Goal: Information Seeking & Learning: Learn about a topic

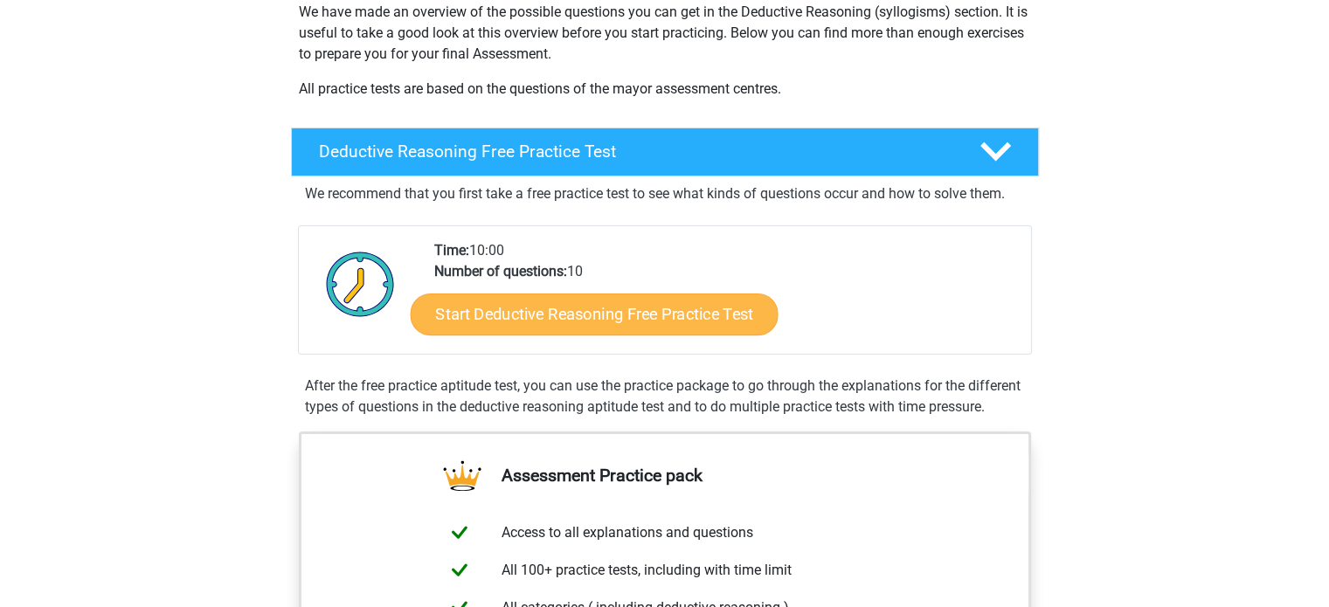
scroll to position [306, 0]
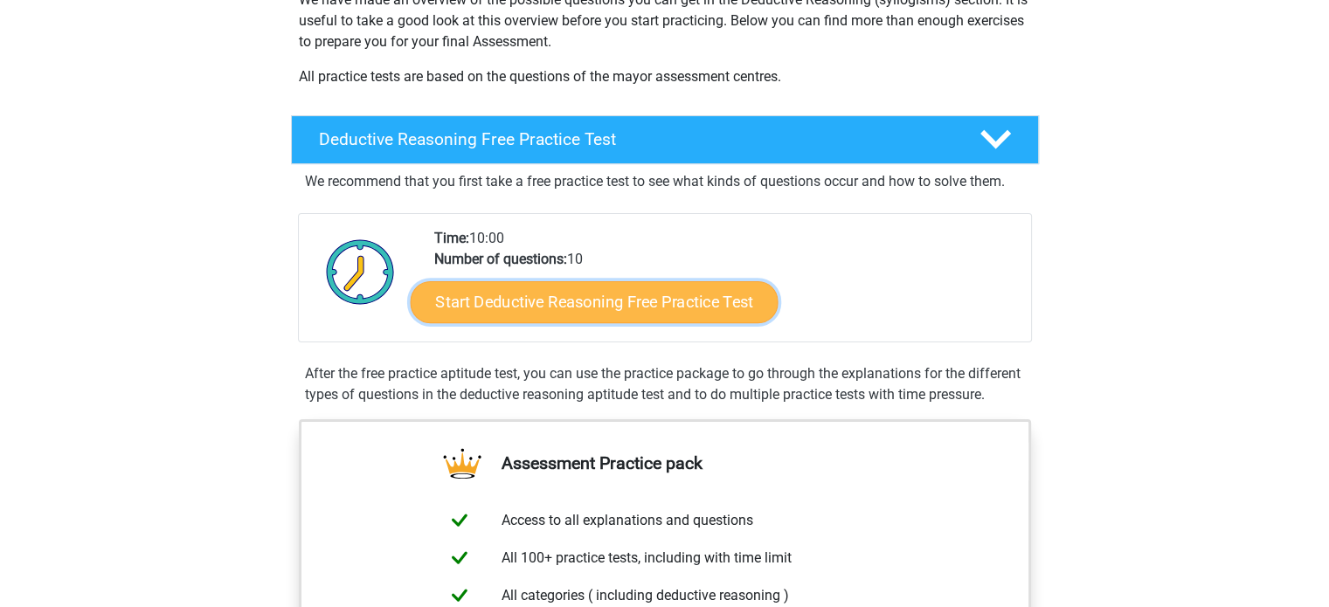
click at [646, 308] on link "Start Deductive Reasoning Free Practice Test" at bounding box center [594, 302] width 368 height 42
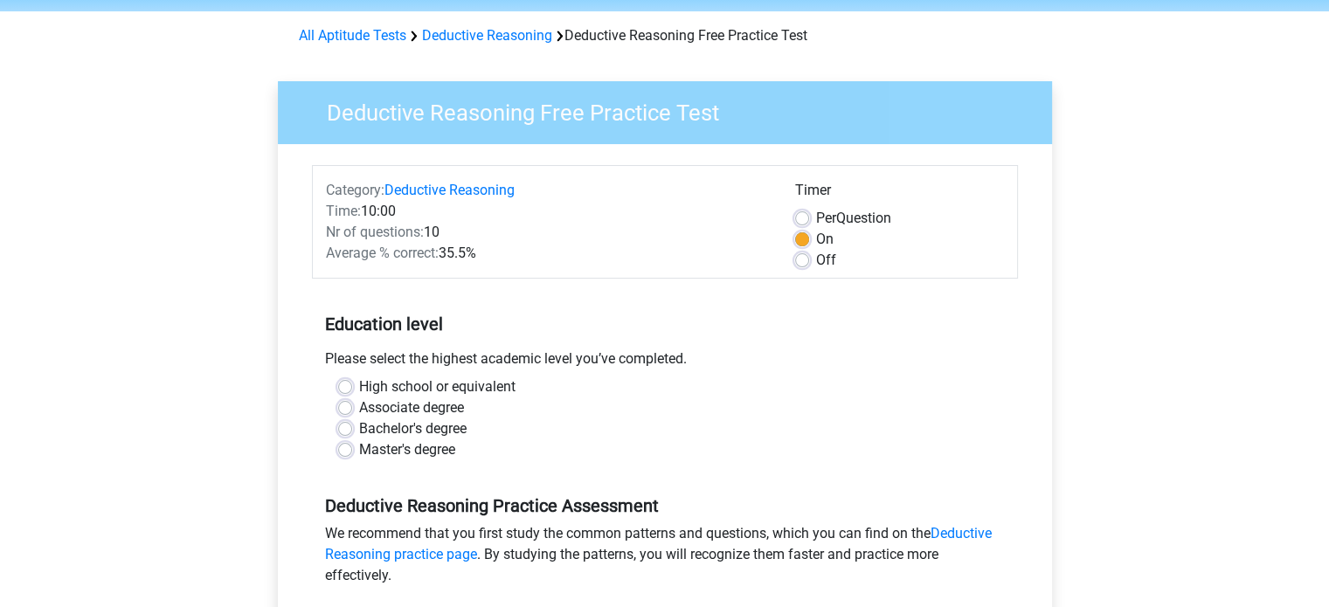
scroll to position [66, 0]
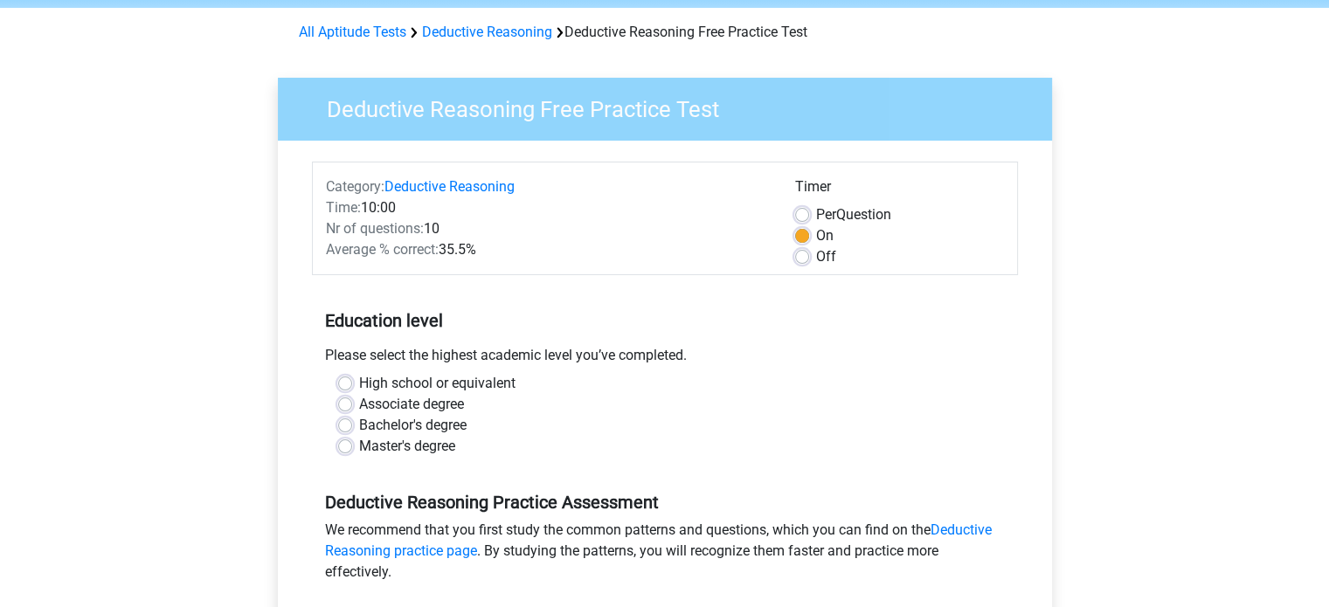
click at [359, 384] on label "High school or equivalent" at bounding box center [437, 383] width 156 height 21
click at [339, 384] on input "High school or equivalent" at bounding box center [345, 381] width 14 height 17
radio input "true"
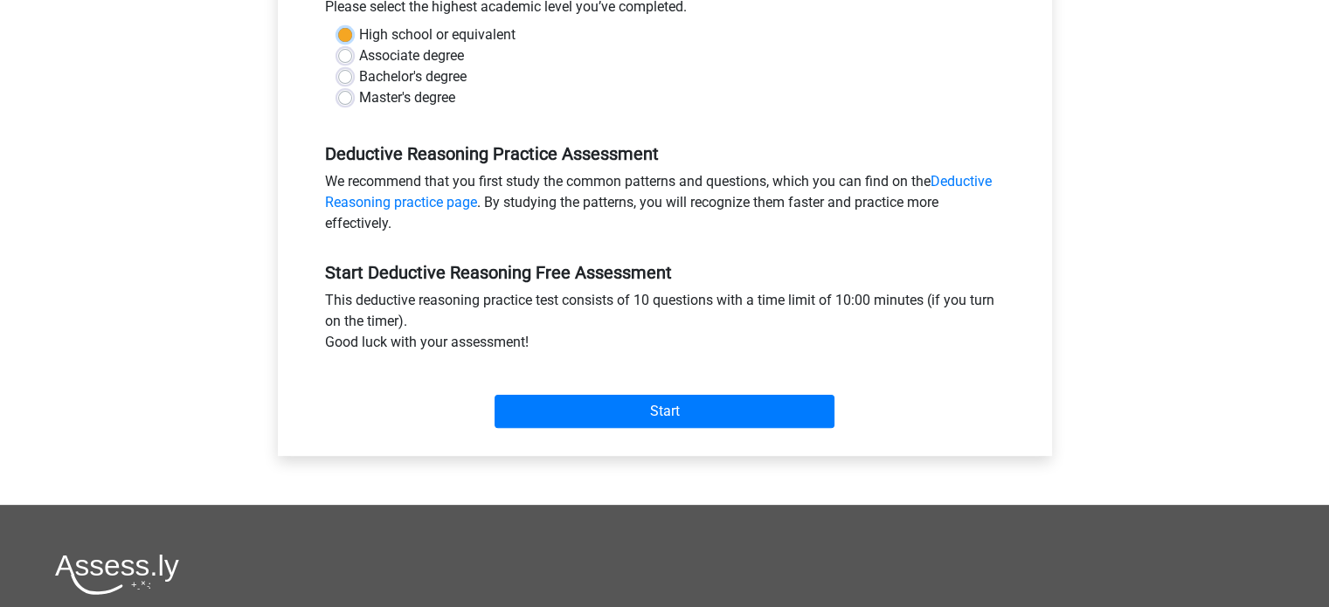
scroll to position [411, 0]
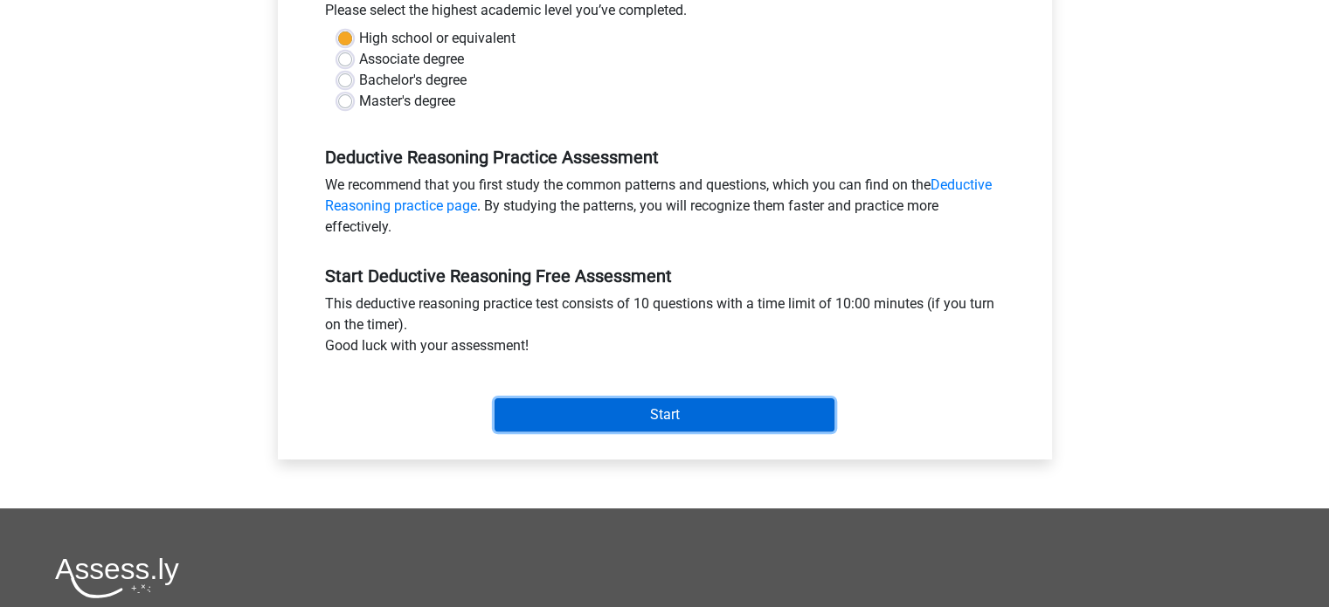
click at [579, 419] on input "Start" at bounding box center [665, 415] width 340 height 33
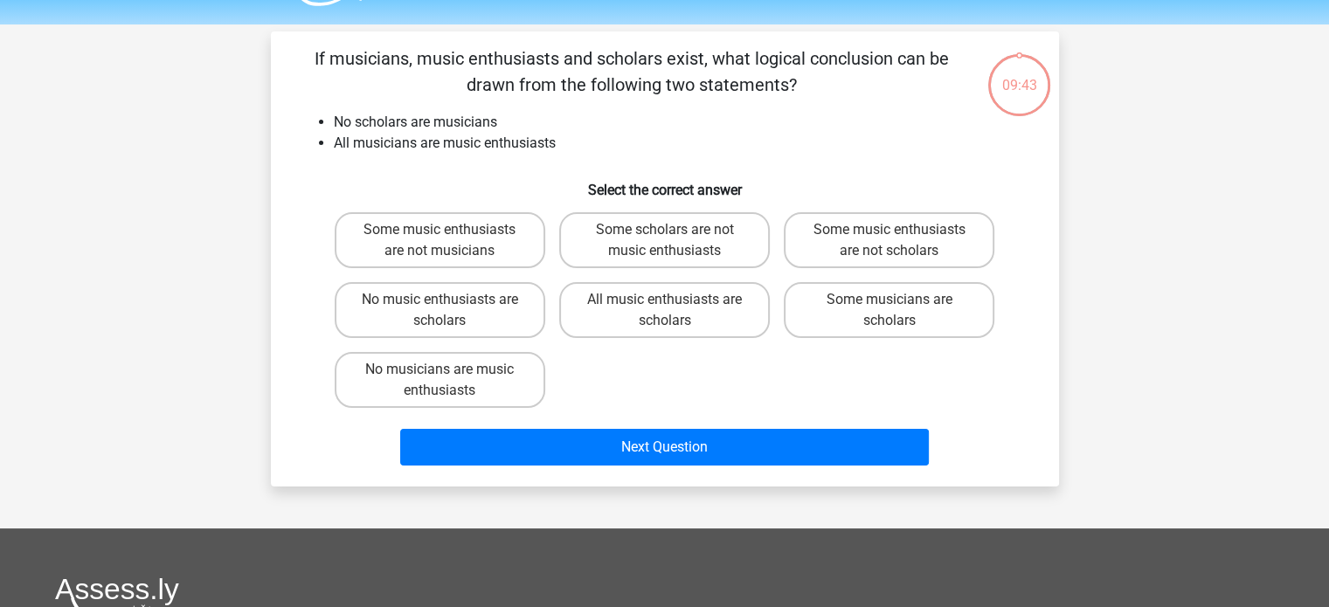
scroll to position [52, 0]
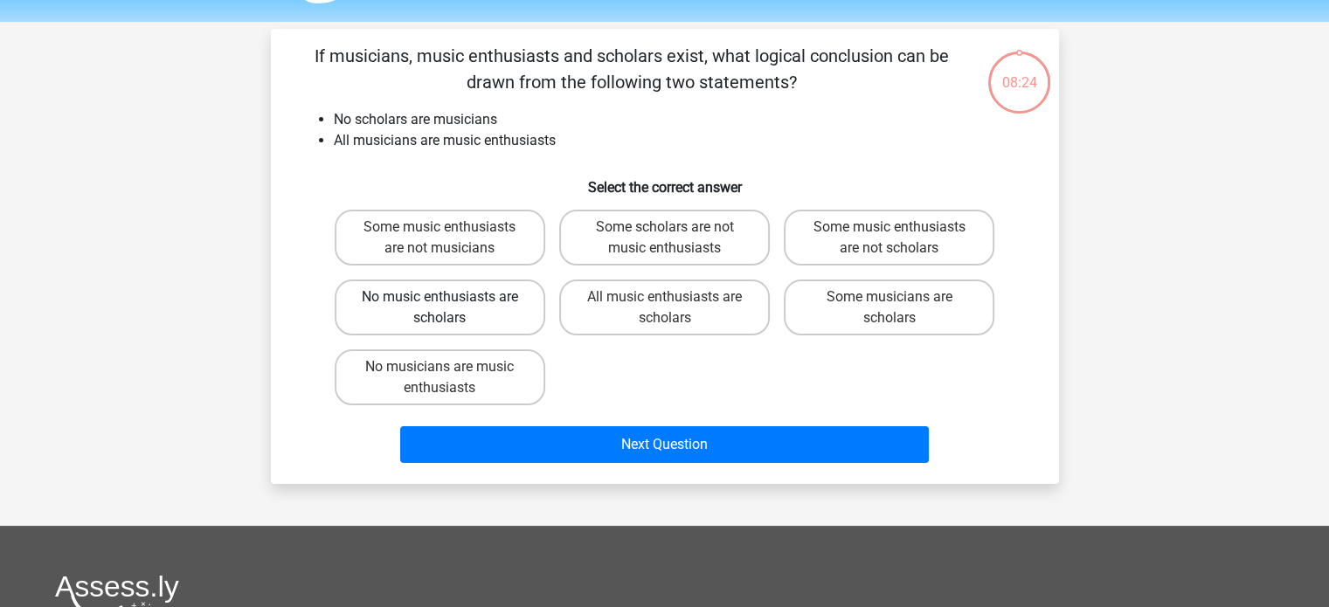
click at [489, 323] on label "No music enthusiasts are scholars" at bounding box center [440, 308] width 211 height 56
click at [451, 309] on input "No music enthusiasts are scholars" at bounding box center [445, 302] width 11 height 11
radio input "true"
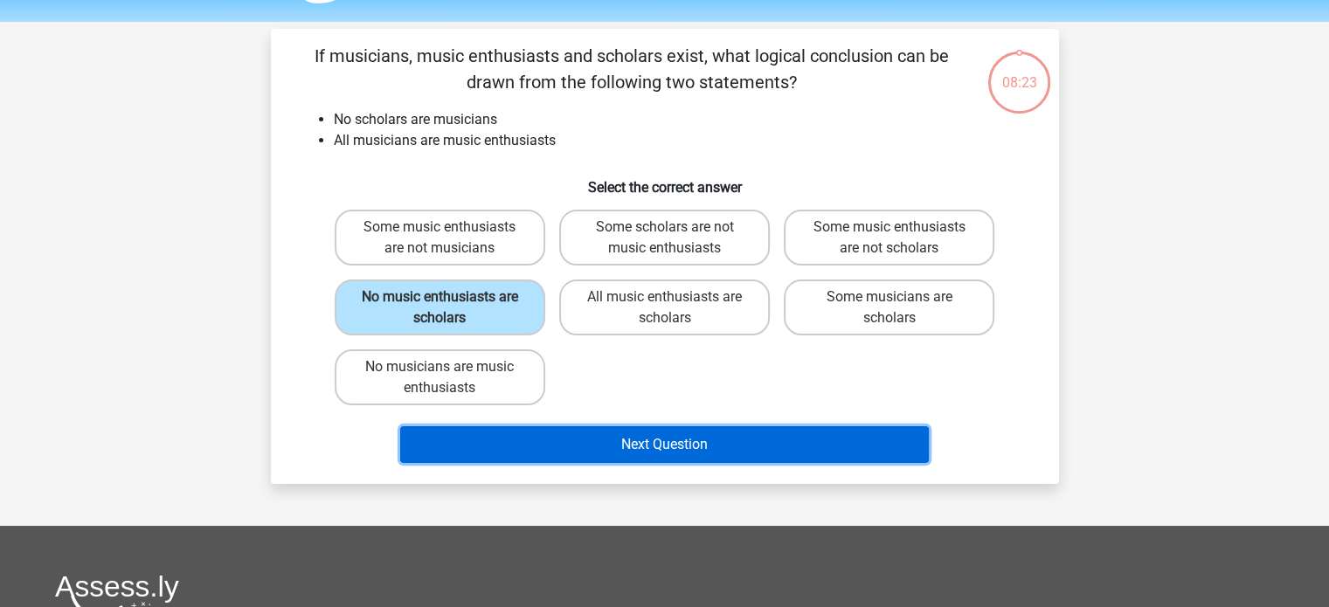
click at [550, 445] on button "Next Question" at bounding box center [664, 444] width 529 height 37
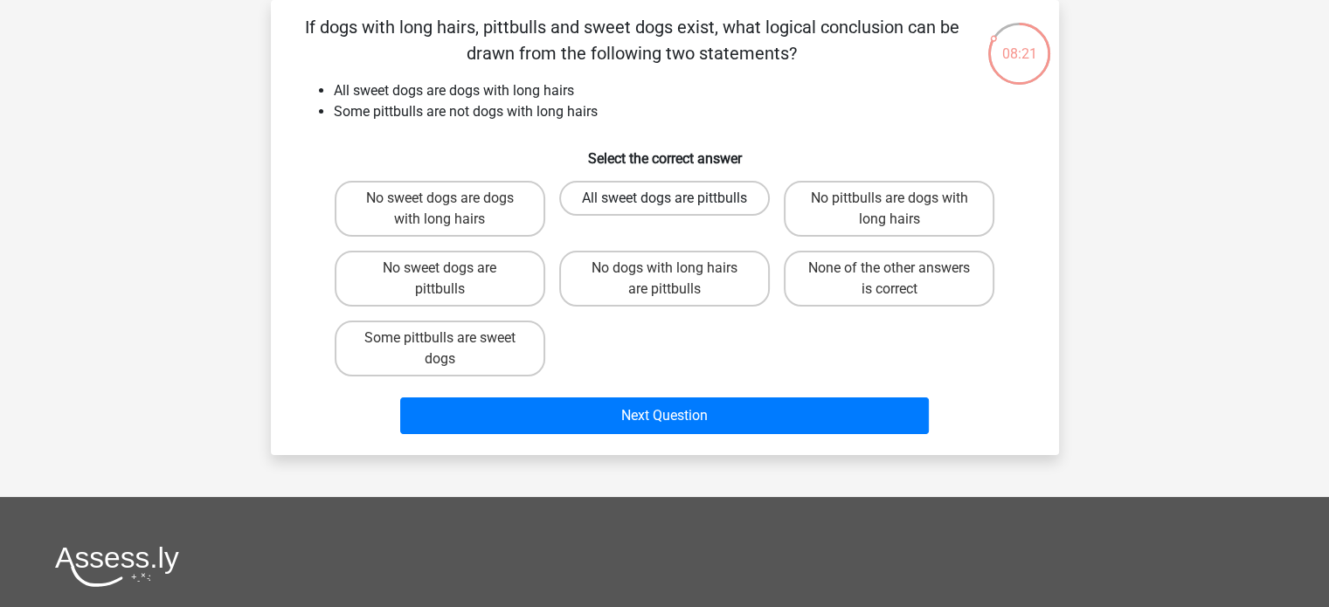
scroll to position [0, 0]
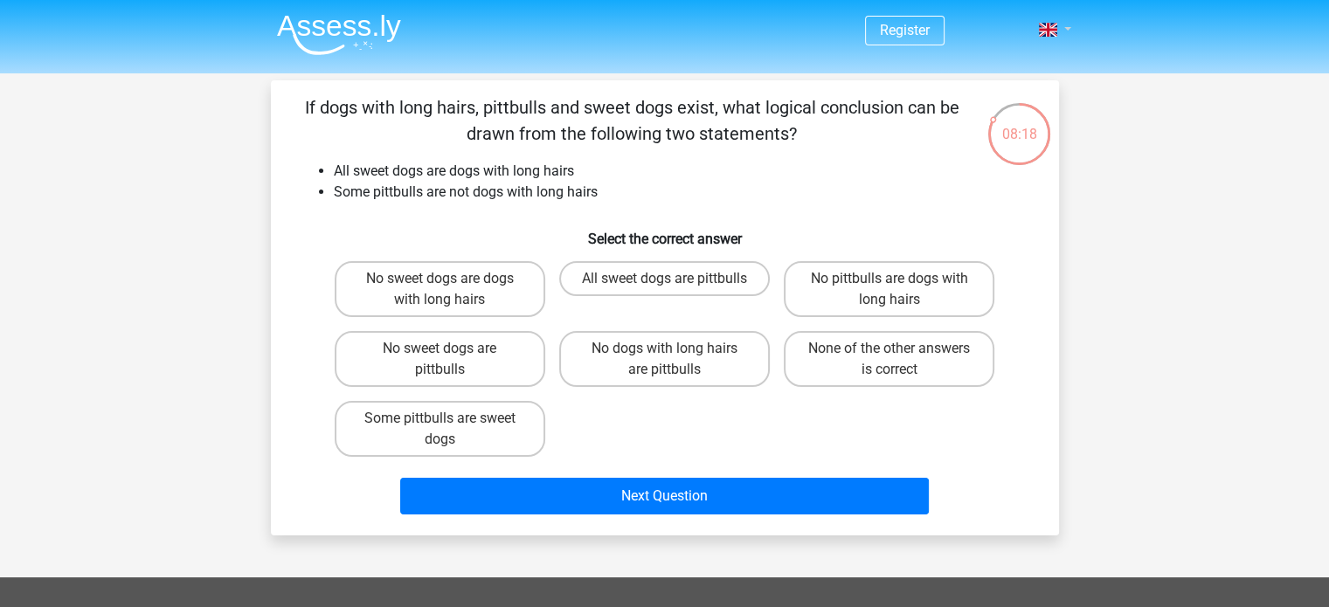
click at [1064, 35] on link at bounding box center [1049, 29] width 35 height 21
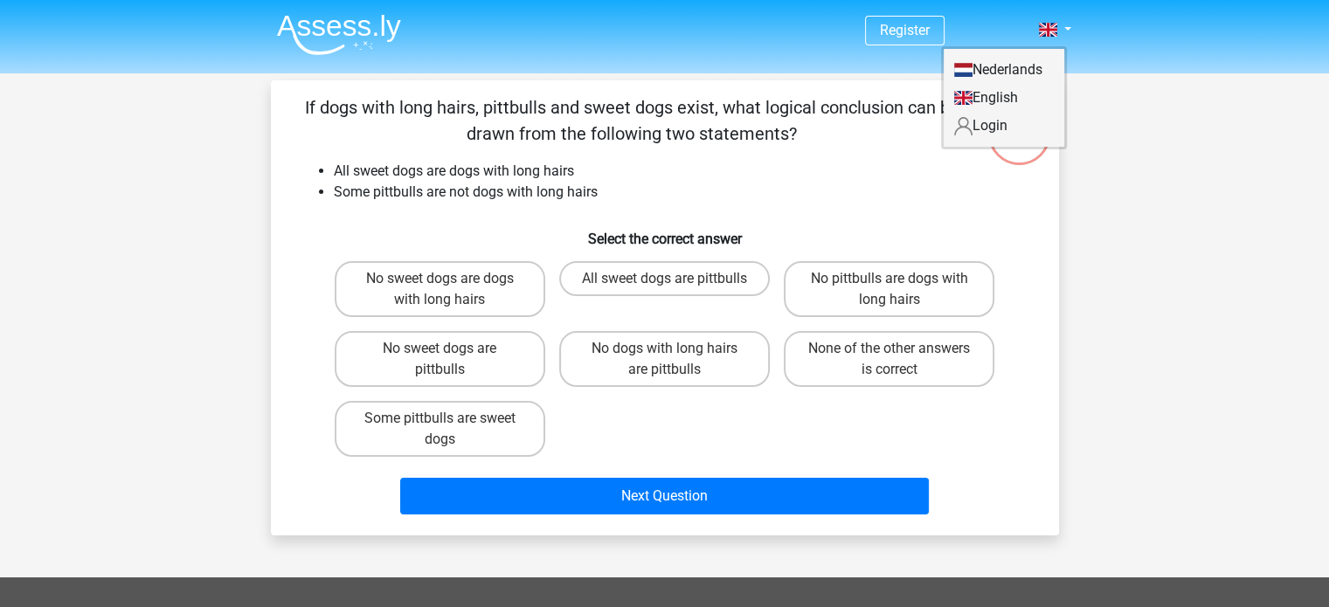
click at [1134, 163] on div "Register Nederlands English" at bounding box center [664, 519] width 1329 height 1039
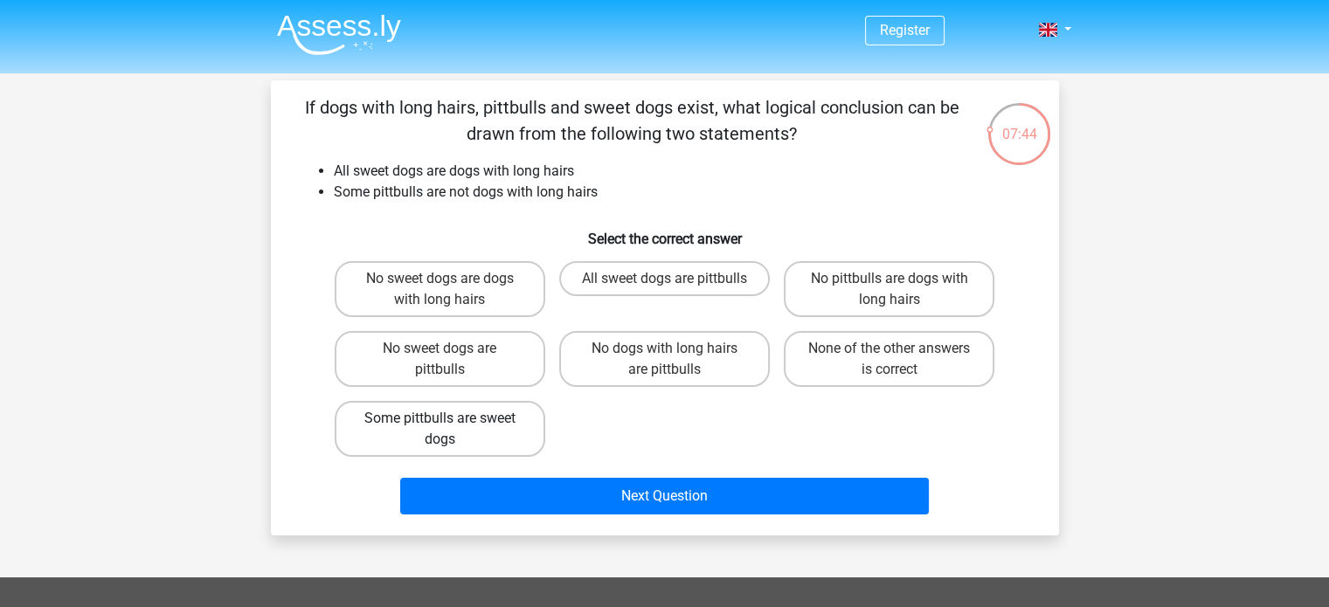
click at [468, 427] on label "Some pittbulls are sweet dogs" at bounding box center [440, 429] width 211 height 56
click at [451, 427] on input "Some pittbulls are sweet dogs" at bounding box center [445, 424] width 11 height 11
radio input "true"
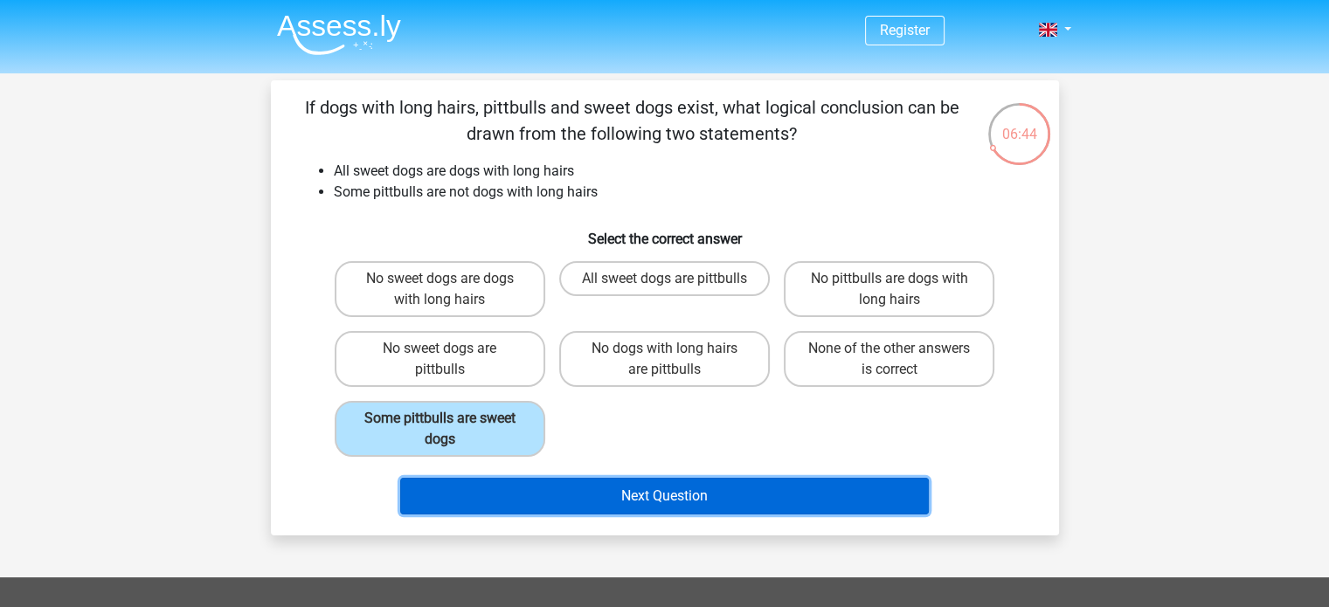
click at [675, 501] on button "Next Question" at bounding box center [664, 496] width 529 height 37
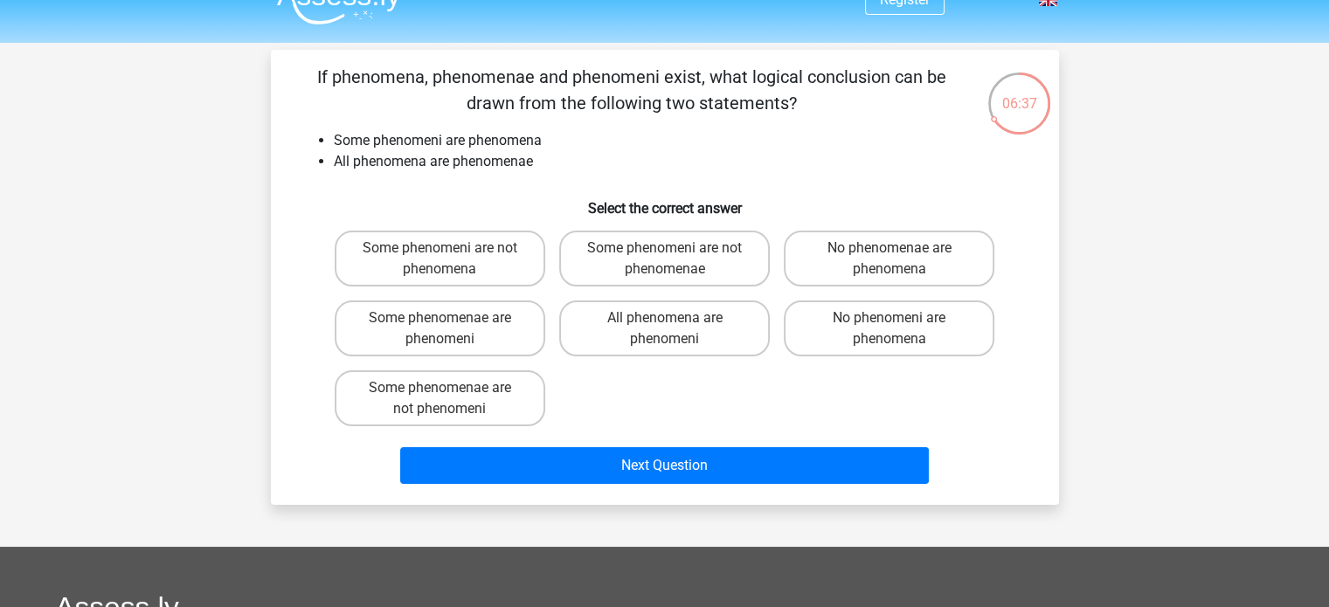
scroll to position [31, 0]
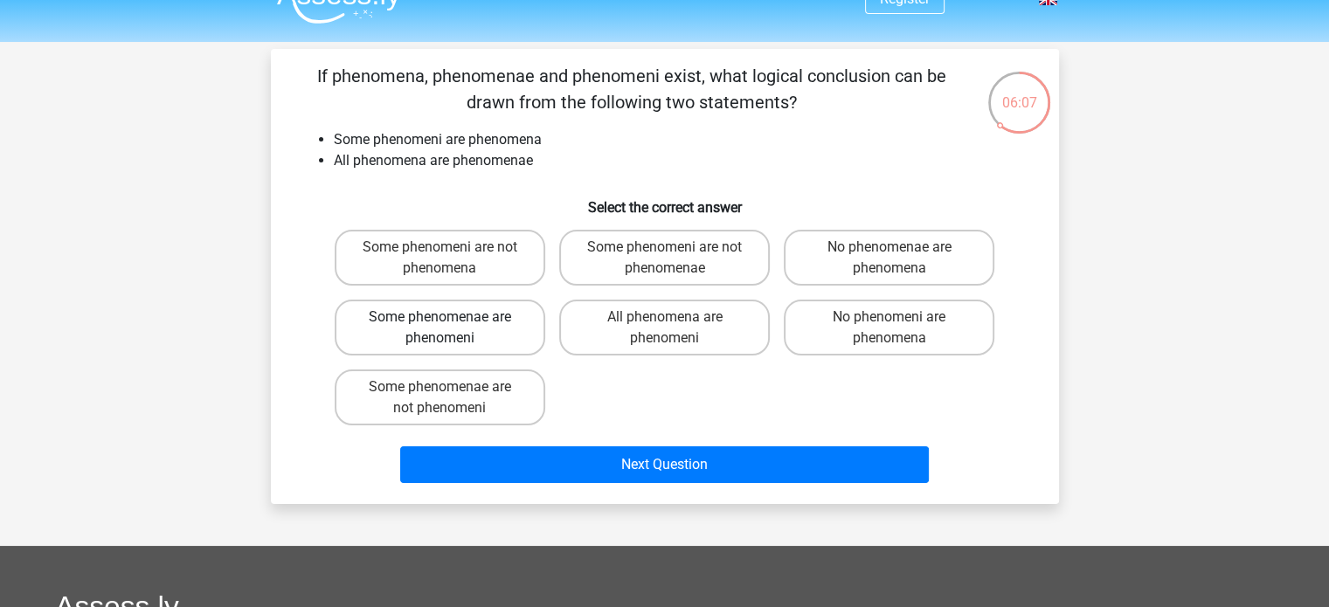
click at [413, 316] on label "Some phenomenae are phenomeni" at bounding box center [440, 328] width 211 height 56
click at [440, 317] on input "Some phenomenae are phenomeni" at bounding box center [445, 322] width 11 height 11
radio input "true"
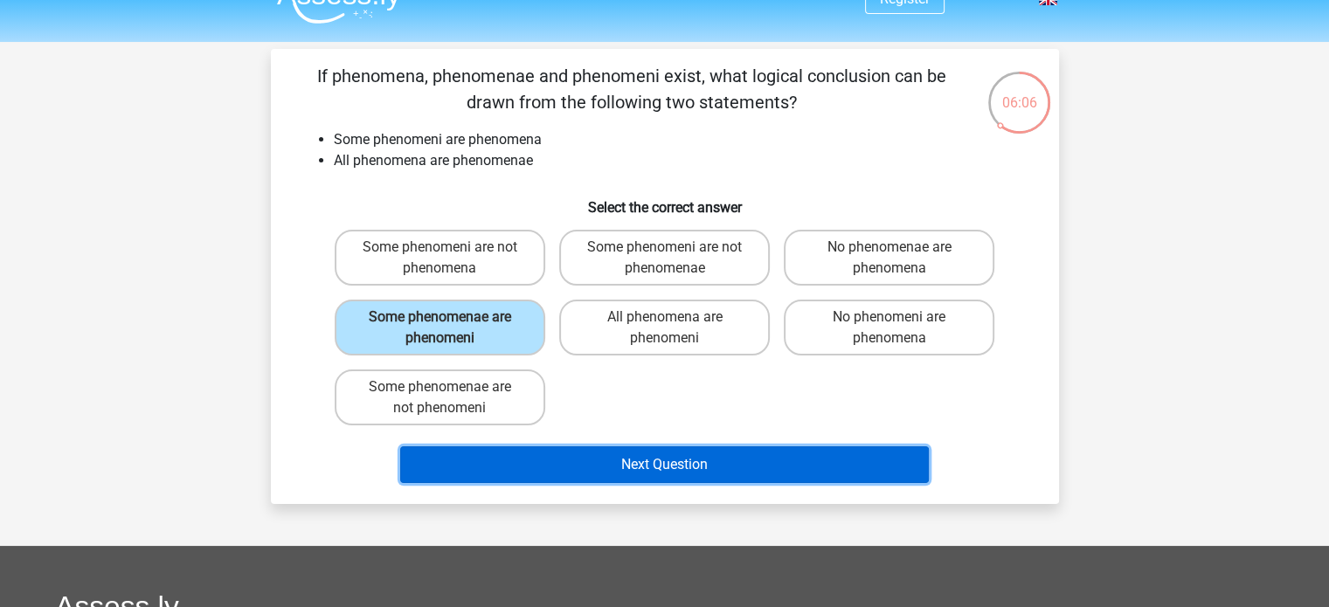
click at [563, 470] on button "Next Question" at bounding box center [664, 465] width 529 height 37
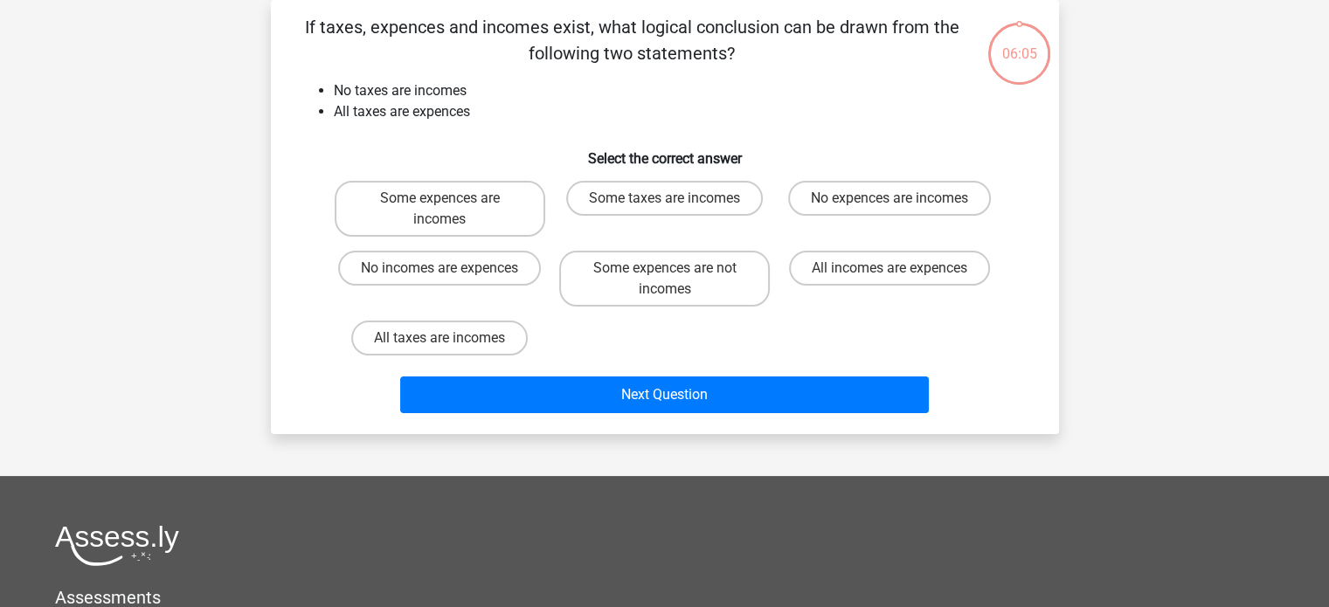
scroll to position [52, 0]
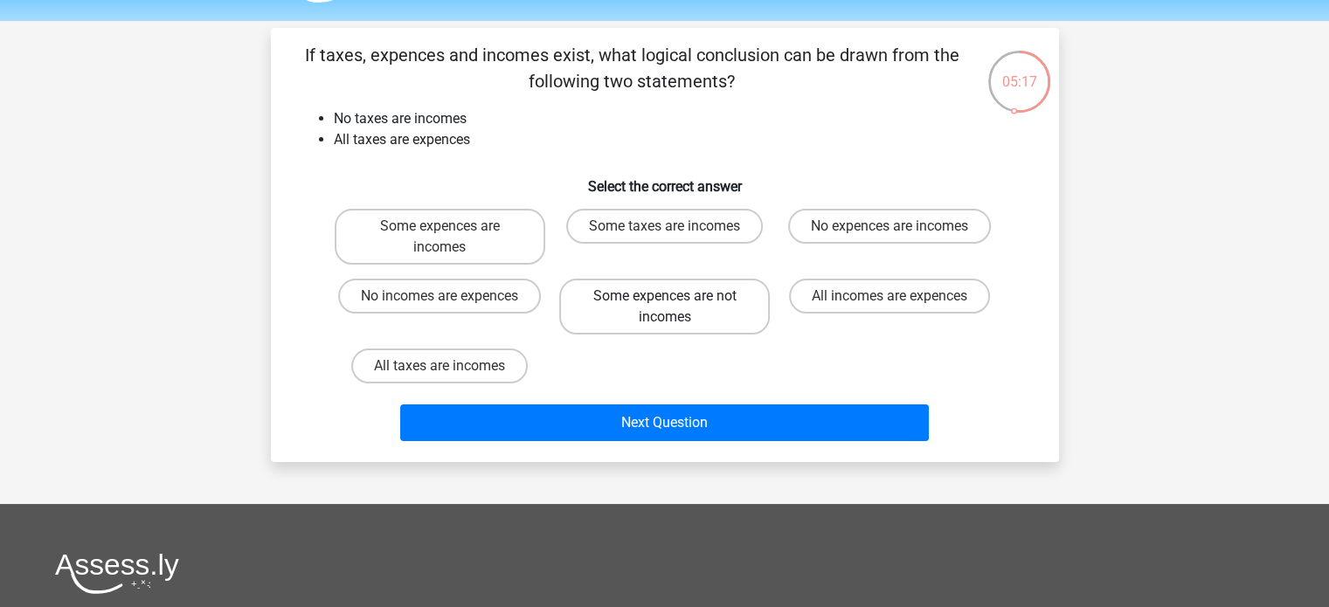
click at [724, 307] on label "Some expences are not incomes" at bounding box center [664, 307] width 211 height 56
click at [676, 307] on input "Some expences are not incomes" at bounding box center [669, 301] width 11 height 11
radio input "true"
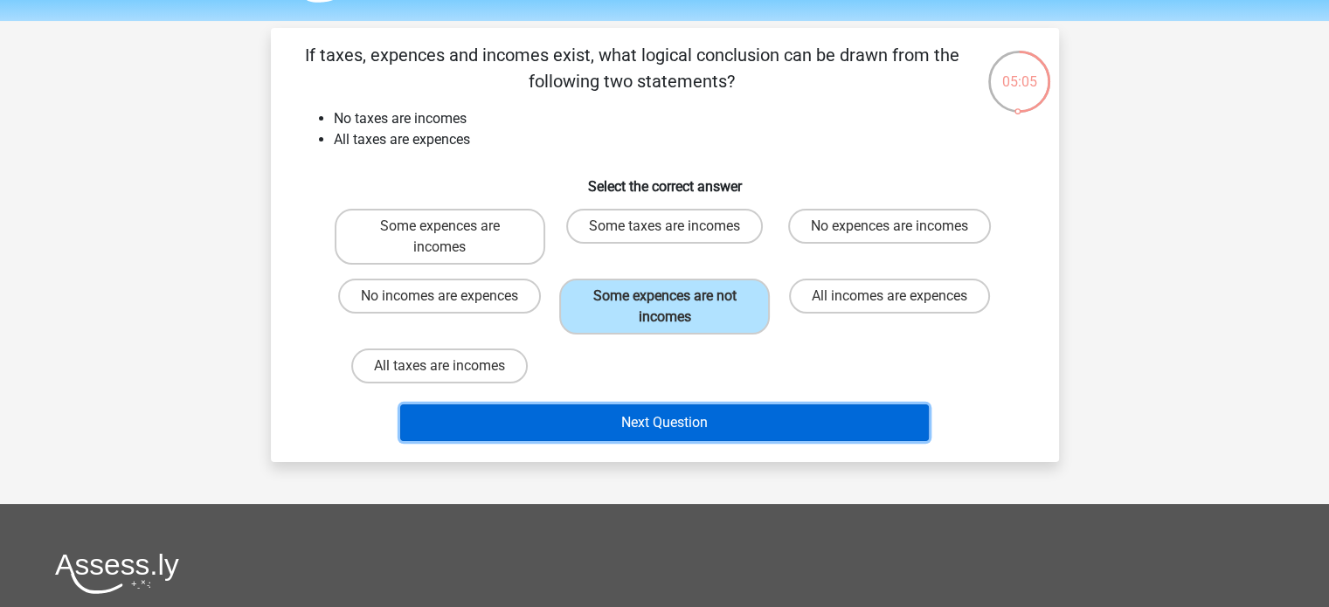
click at [546, 430] on button "Next Question" at bounding box center [664, 423] width 529 height 37
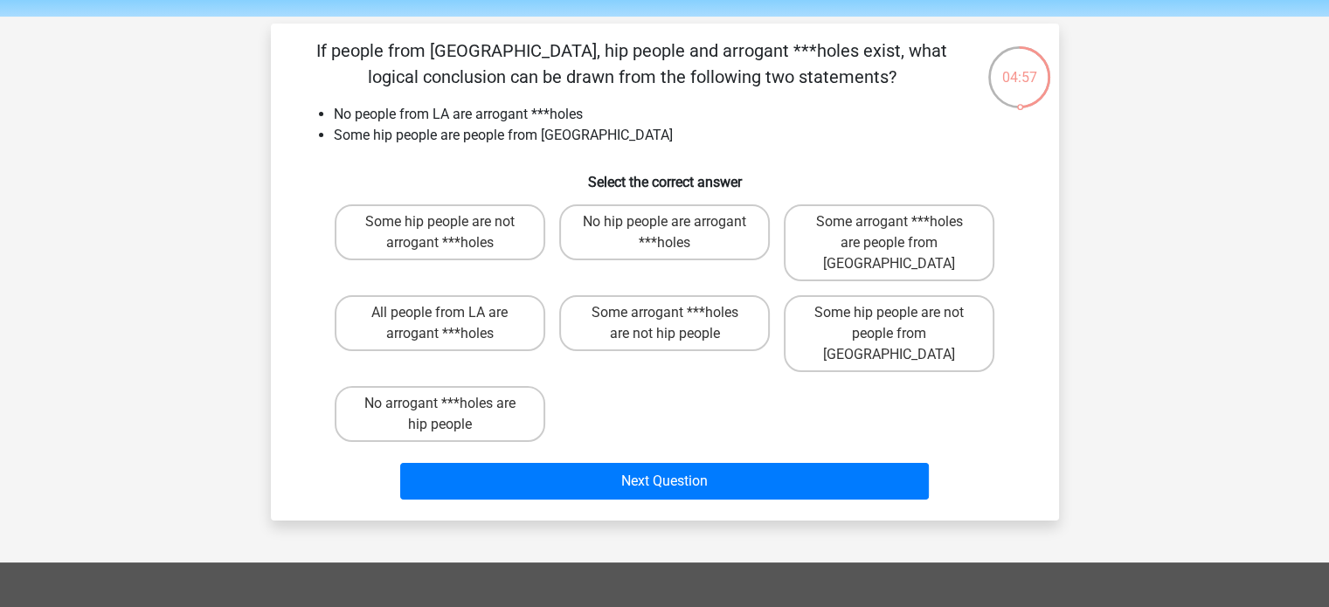
scroll to position [52, 0]
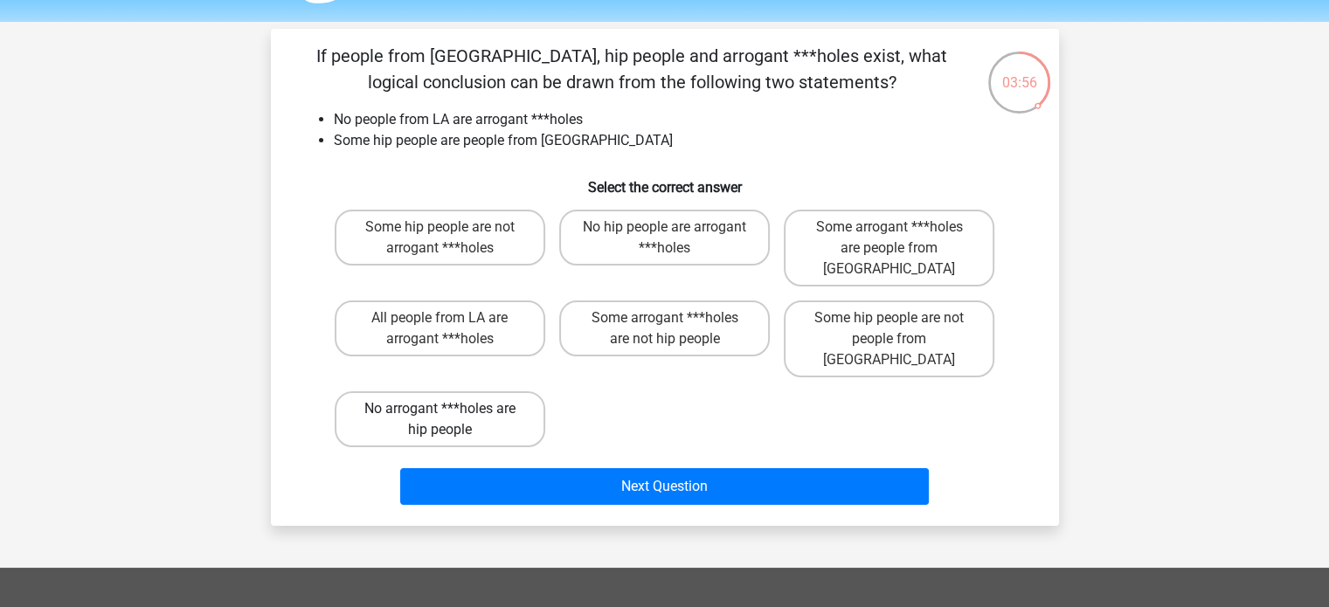
click at [400, 392] on label "No arrogant ***holes are hip people" at bounding box center [440, 420] width 211 height 56
click at [440, 409] on input "No arrogant ***holes are hip people" at bounding box center [445, 414] width 11 height 11
radio input "true"
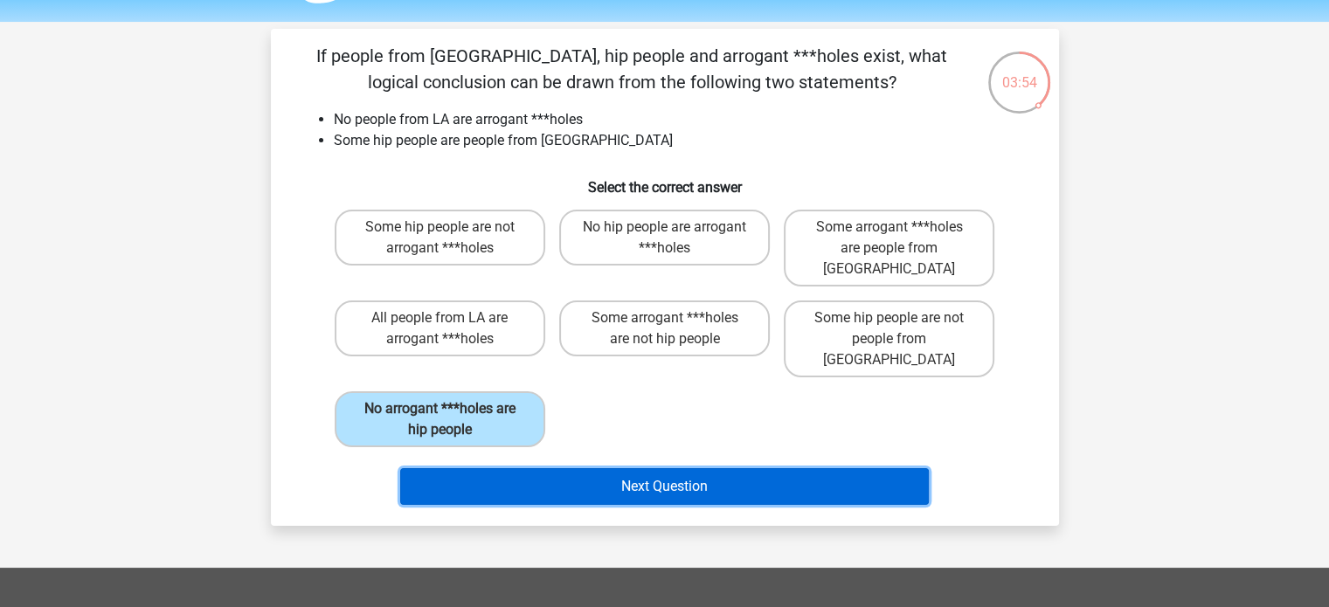
click at [508, 468] on button "Next Question" at bounding box center [664, 486] width 529 height 37
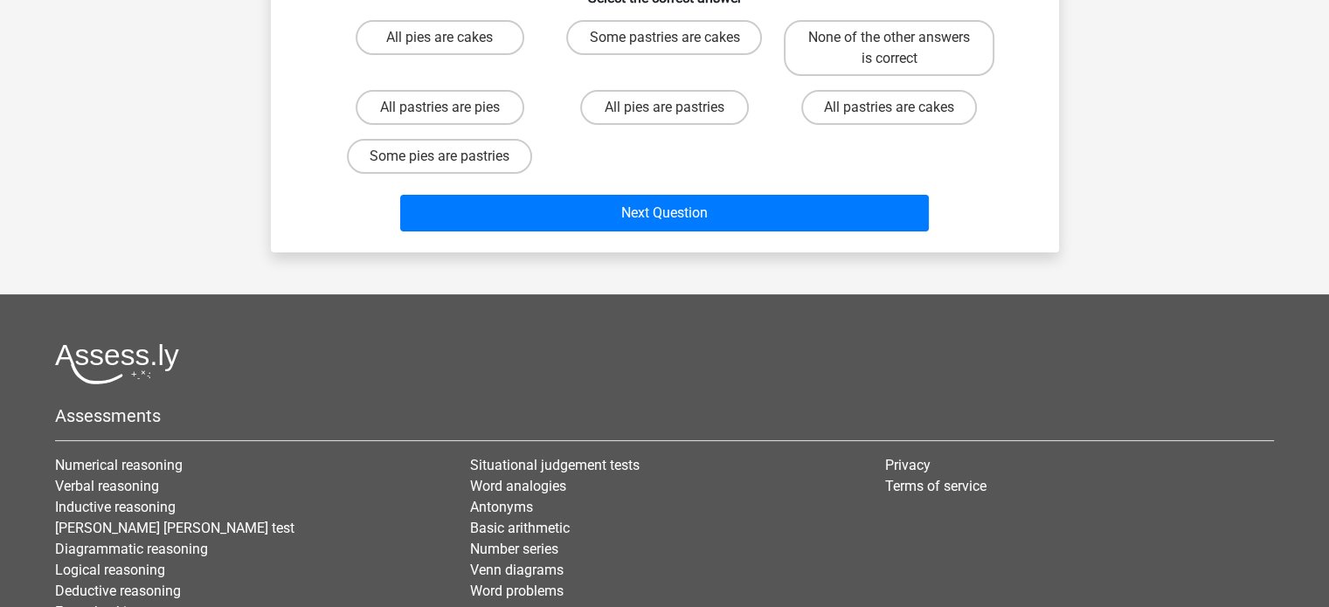
scroll to position [0, 0]
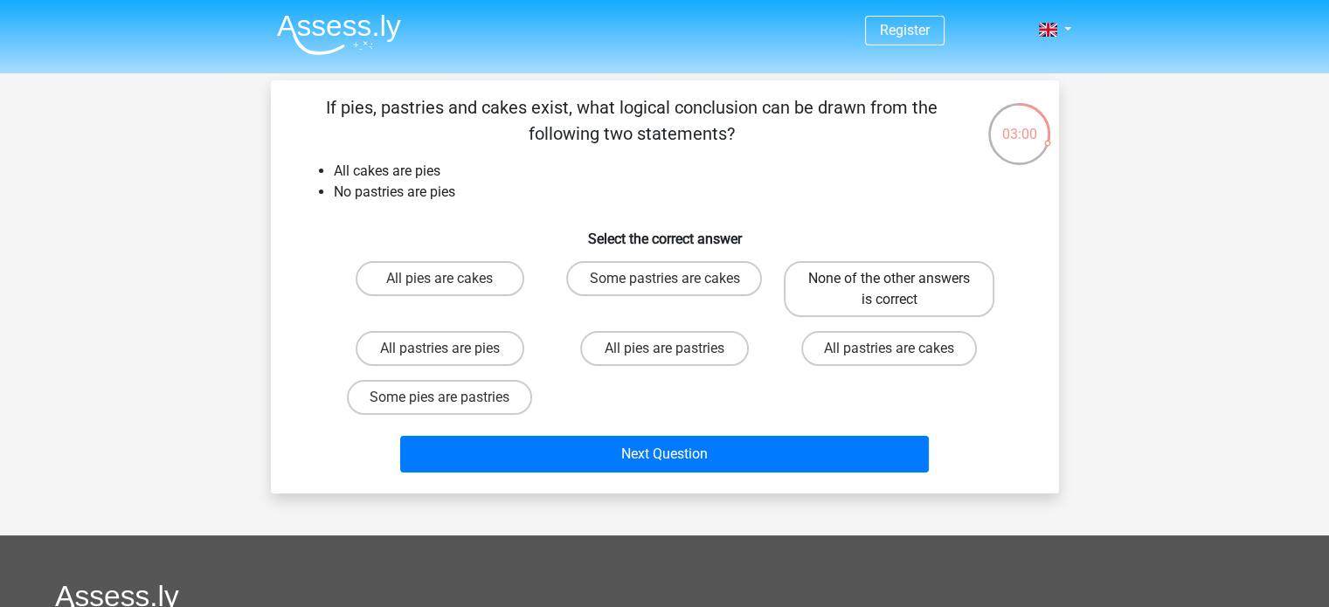
click at [800, 301] on label "None of the other answers is correct" at bounding box center [889, 289] width 211 height 56
click at [890, 290] on input "None of the other answers is correct" at bounding box center [895, 284] width 11 height 11
radio input "true"
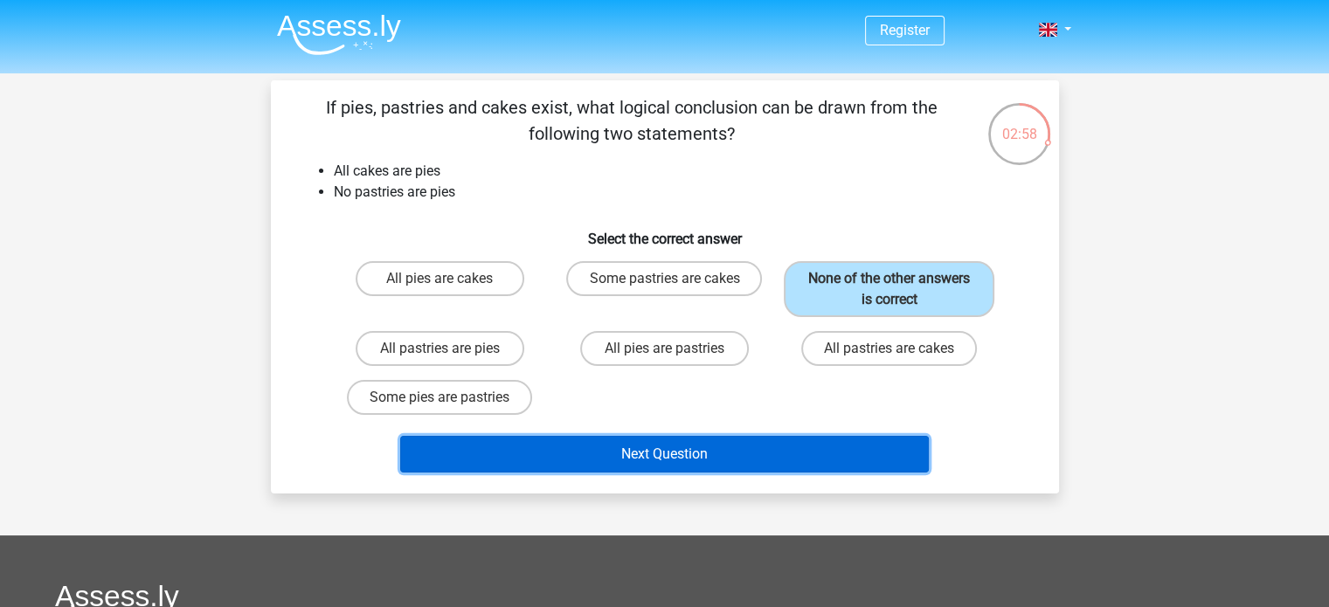
click at [648, 441] on button "Next Question" at bounding box center [664, 454] width 529 height 37
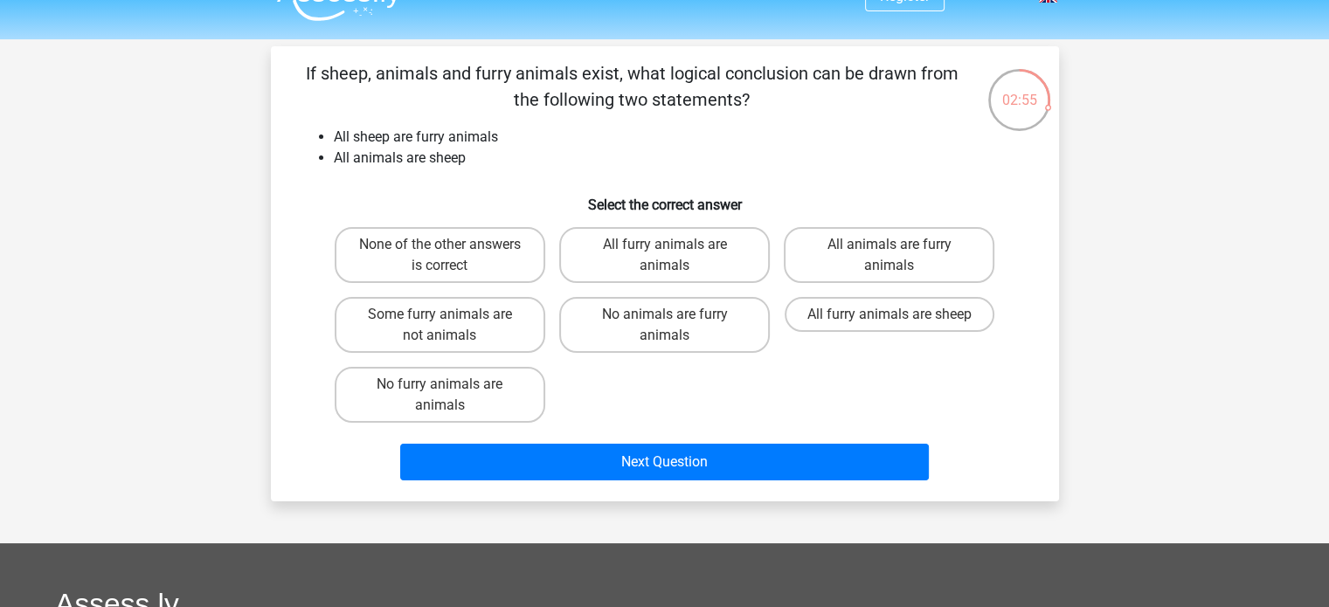
scroll to position [10, 0]
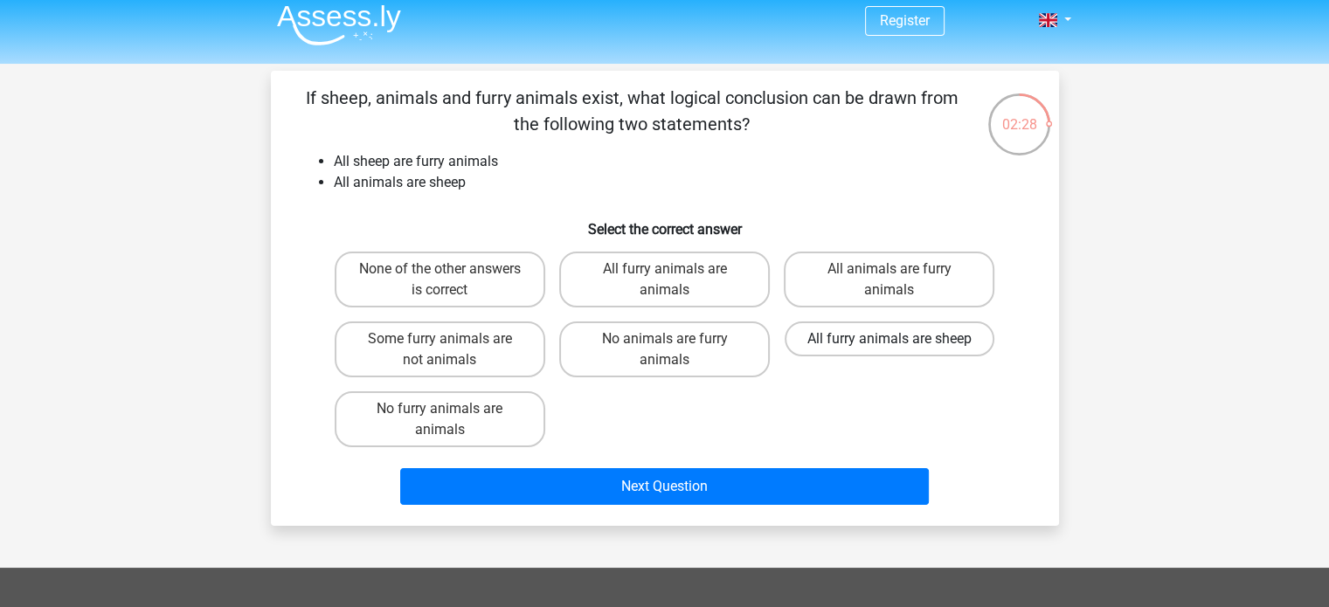
click at [851, 348] on label "All furry animals are sheep" at bounding box center [890, 339] width 210 height 35
click at [890, 348] on input "All furry animals are sheep" at bounding box center [895, 344] width 11 height 11
radio input "true"
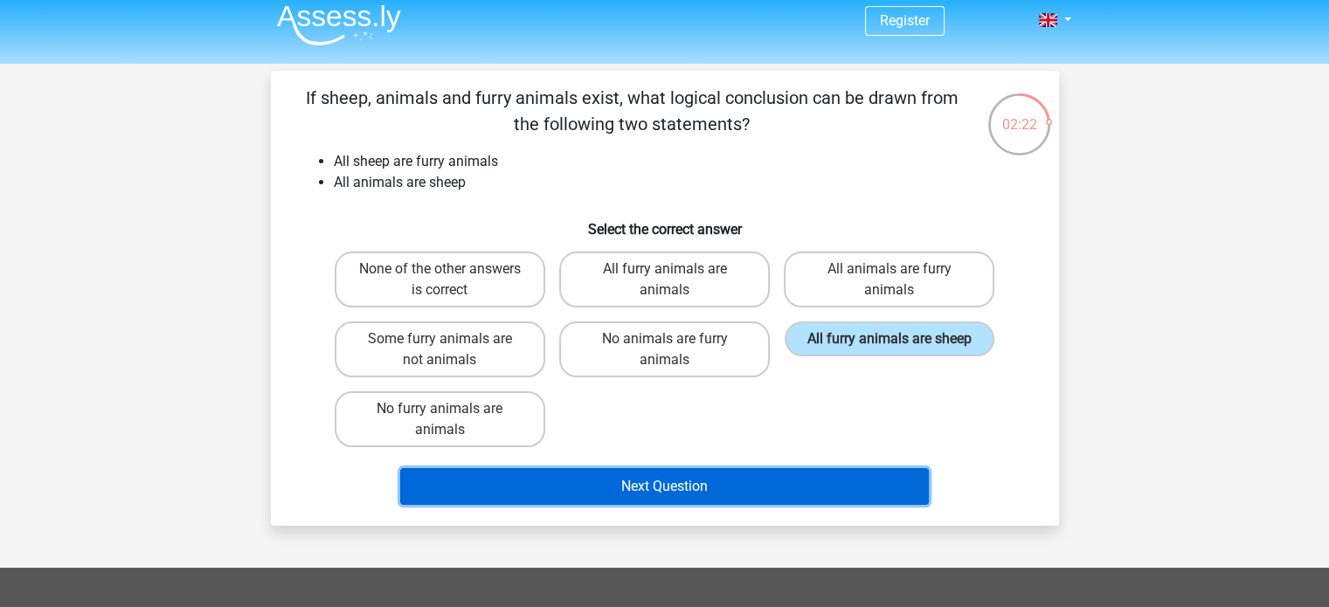
click at [678, 489] on button "Next Question" at bounding box center [664, 486] width 529 height 37
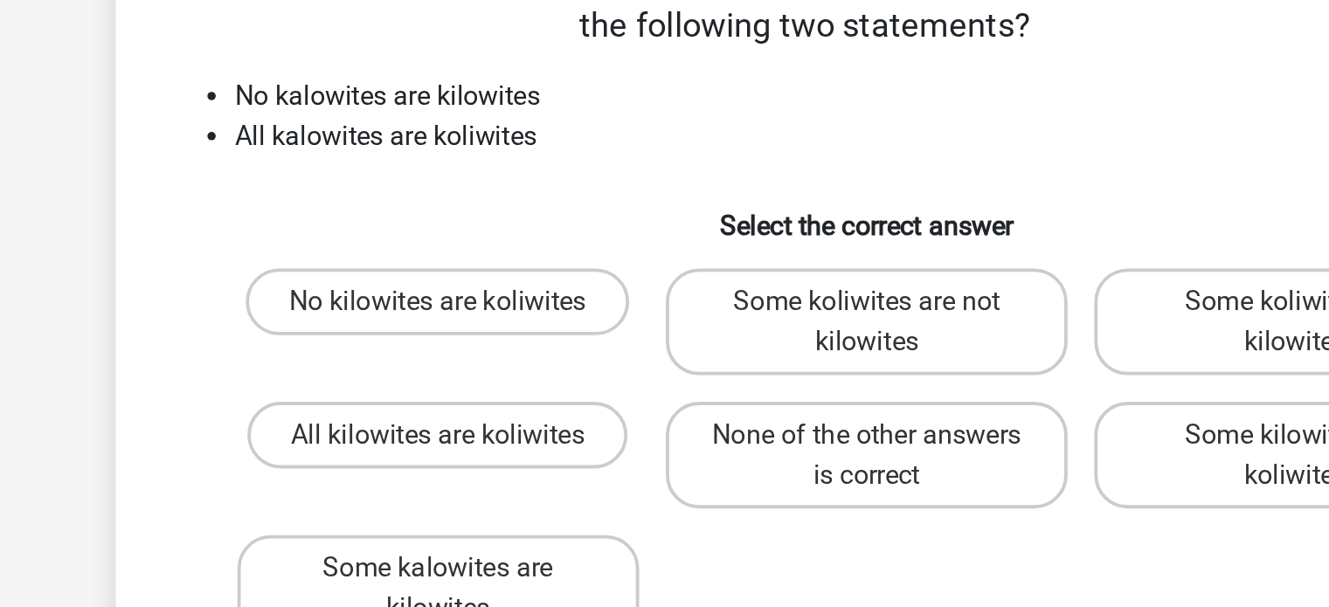
scroll to position [45, 0]
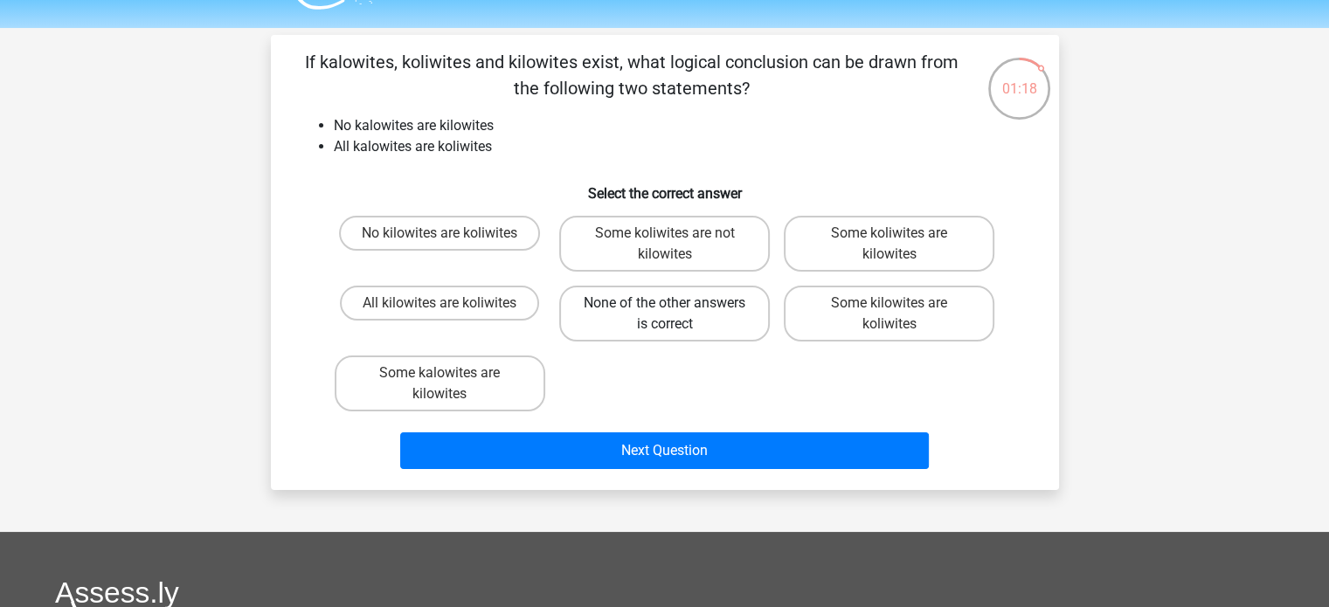
click at [627, 307] on label "None of the other answers is correct" at bounding box center [664, 314] width 211 height 56
click at [664, 307] on input "None of the other answers is correct" at bounding box center [669, 308] width 11 height 11
radio input "true"
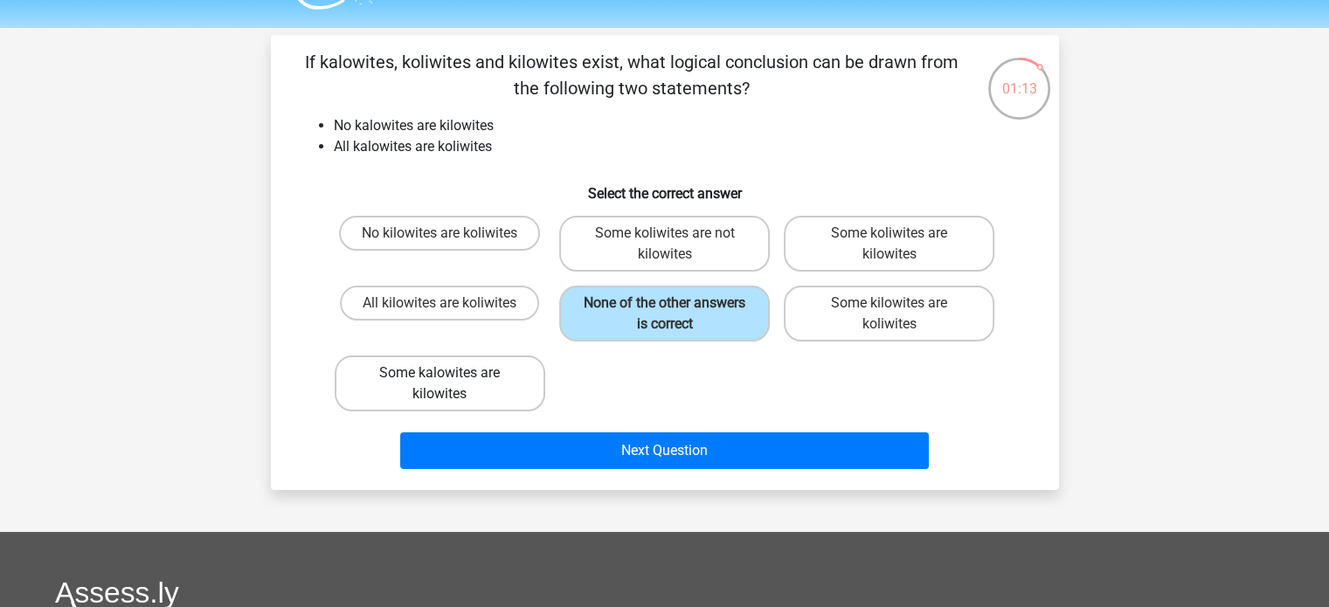
click at [500, 391] on label "Some kalowites are kilowites" at bounding box center [440, 384] width 211 height 56
click at [451, 385] on input "Some kalowites are kilowites" at bounding box center [445, 378] width 11 height 11
radio input "true"
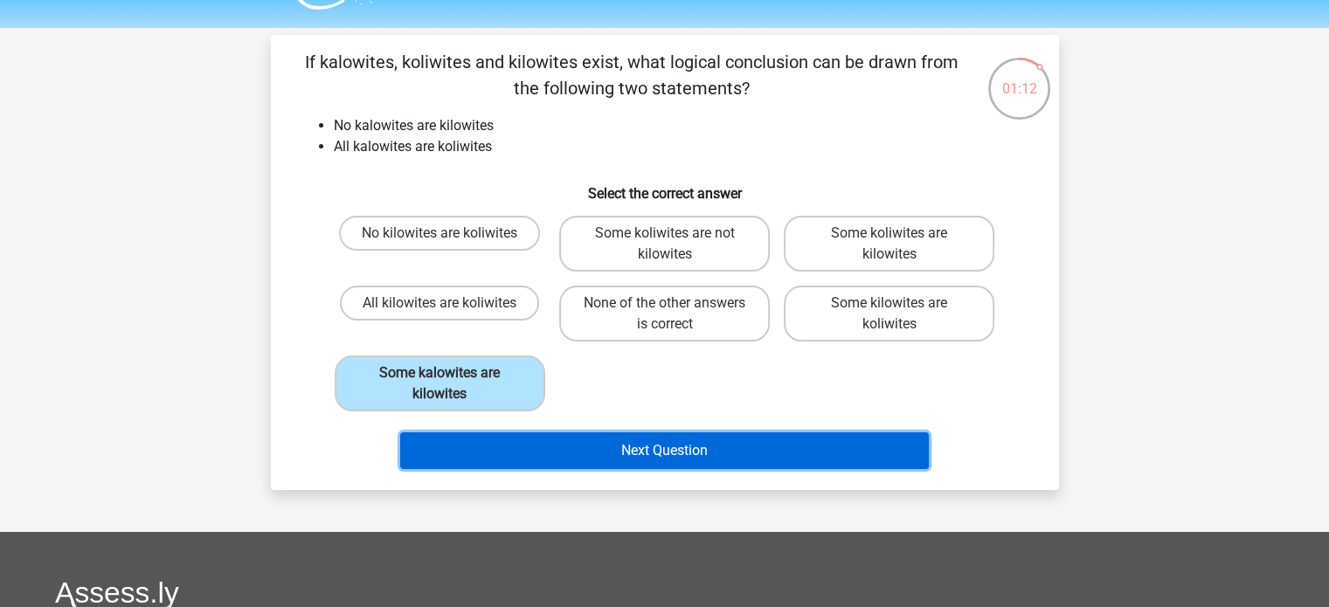
click at [477, 447] on button "Next Question" at bounding box center [664, 451] width 529 height 37
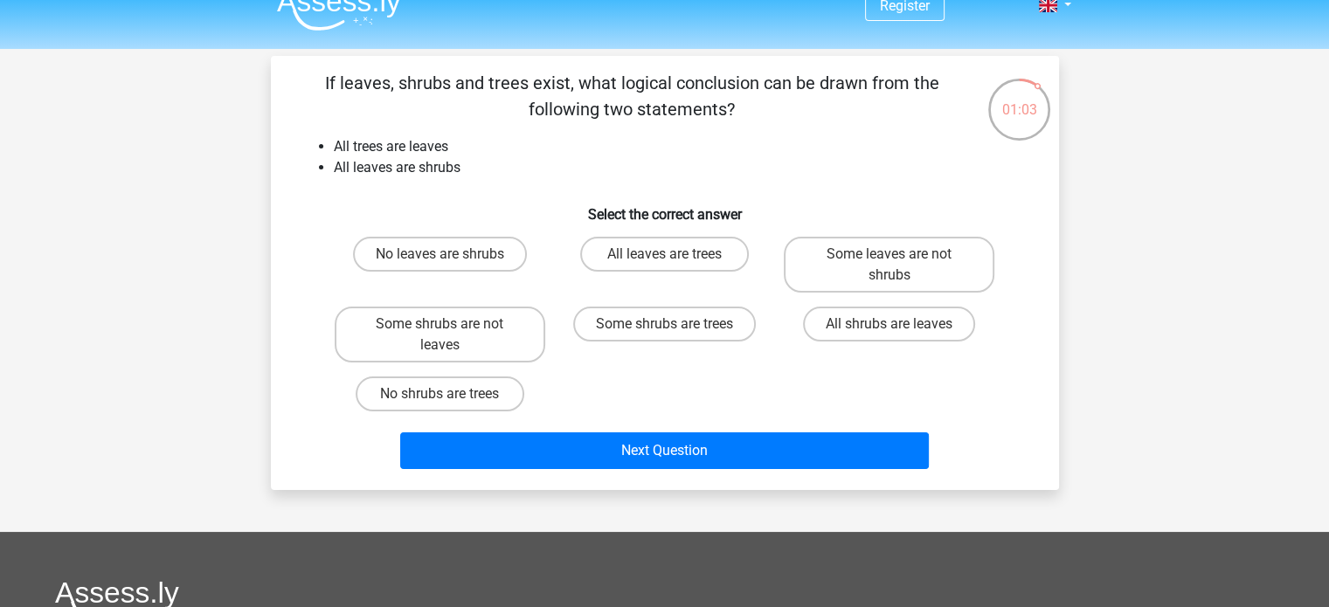
scroll to position [24, 0]
click at [441, 340] on label "Some shrubs are not leaves" at bounding box center [440, 335] width 211 height 56
click at [441, 336] on input "Some shrubs are not leaves" at bounding box center [445, 329] width 11 height 11
radio input "true"
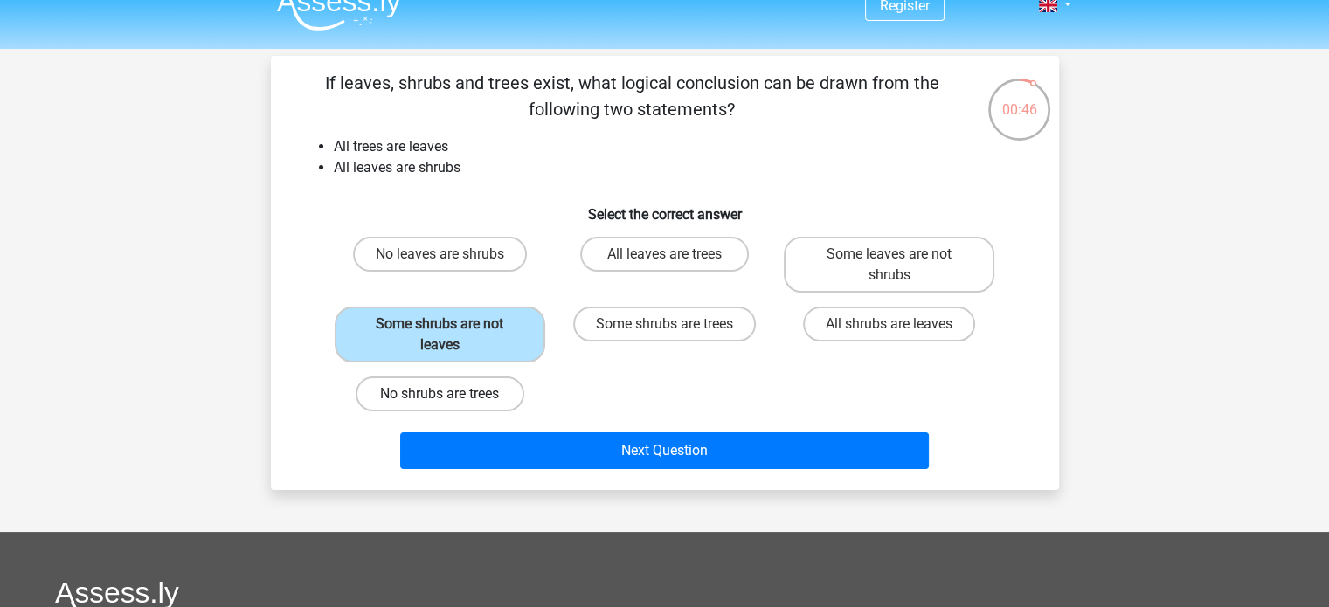
click at [462, 392] on label "No shrubs are trees" at bounding box center [440, 394] width 169 height 35
click at [451, 394] on input "No shrubs are trees" at bounding box center [445, 399] width 11 height 11
radio input "true"
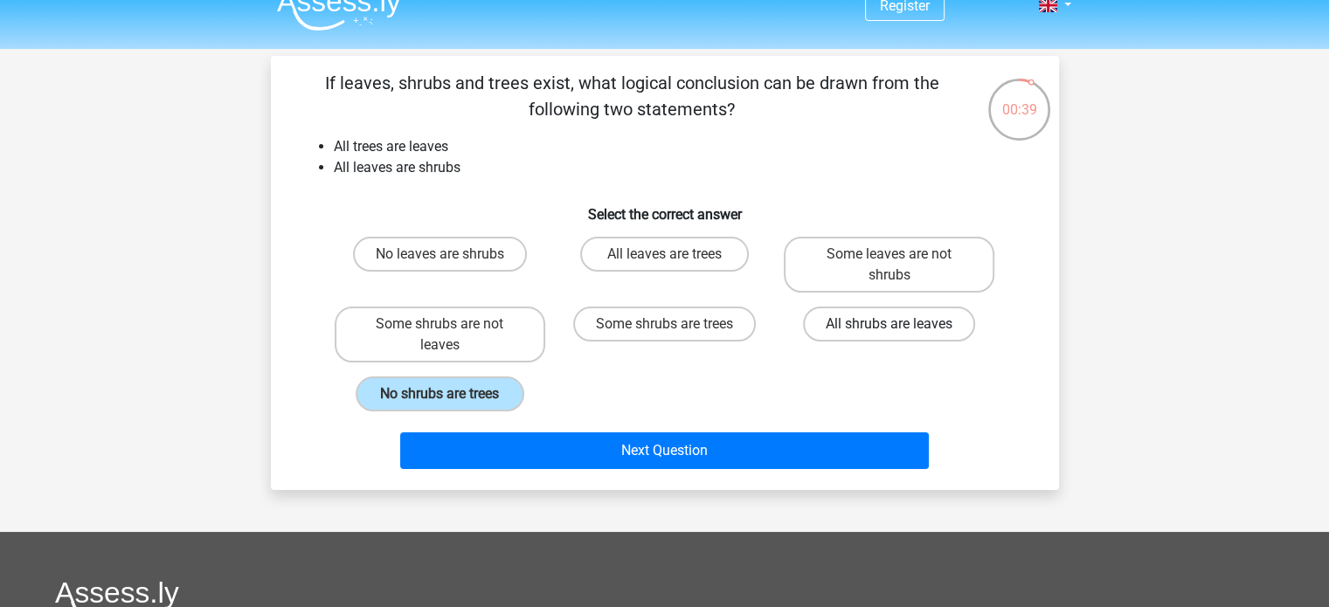
click at [831, 324] on label "All shrubs are leaves" at bounding box center [889, 324] width 172 height 35
click at [890, 324] on input "All shrubs are leaves" at bounding box center [895, 329] width 11 height 11
radio input "true"
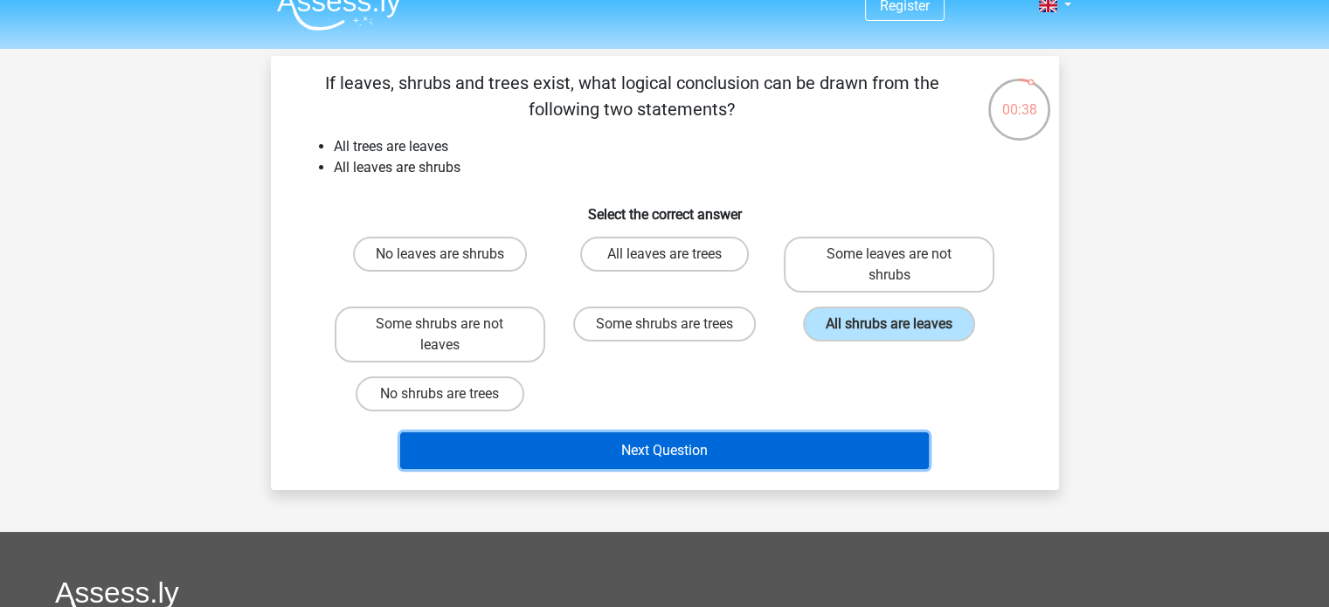
click at [699, 435] on button "Next Question" at bounding box center [664, 451] width 529 height 37
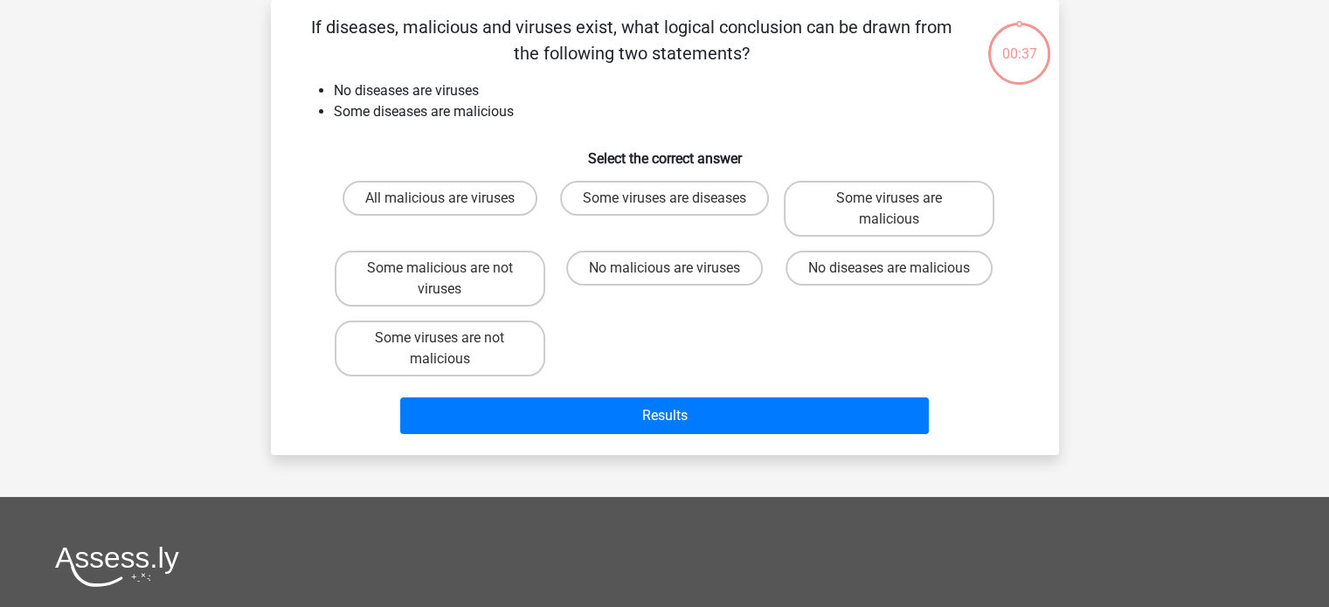
scroll to position [0, 0]
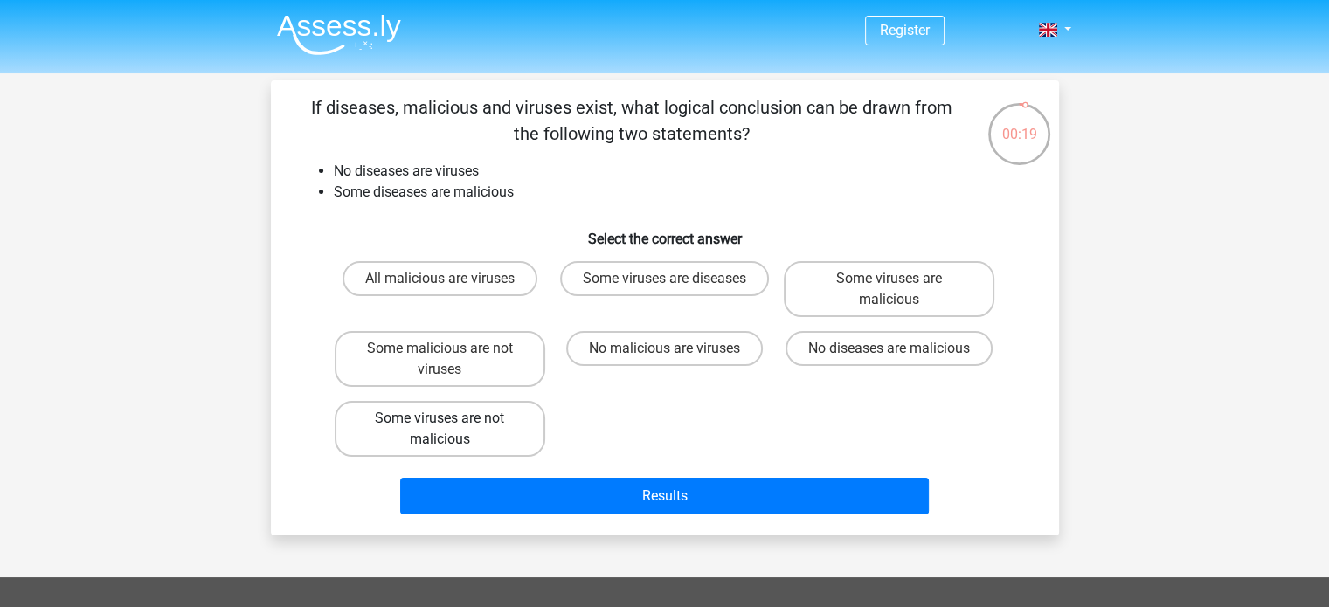
click at [489, 426] on label "Some viruses are not malicious" at bounding box center [440, 429] width 211 height 56
click at [451, 426] on input "Some viruses are not malicious" at bounding box center [445, 424] width 11 height 11
radio input "true"
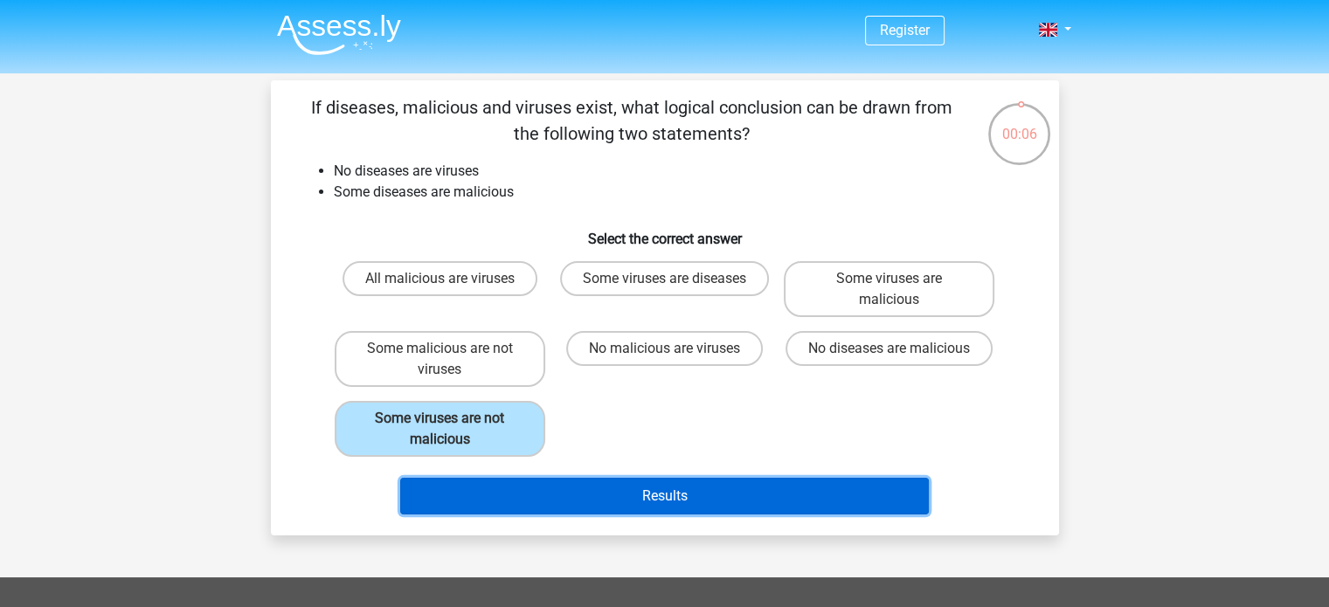
click at [636, 506] on button "Results" at bounding box center [664, 496] width 529 height 37
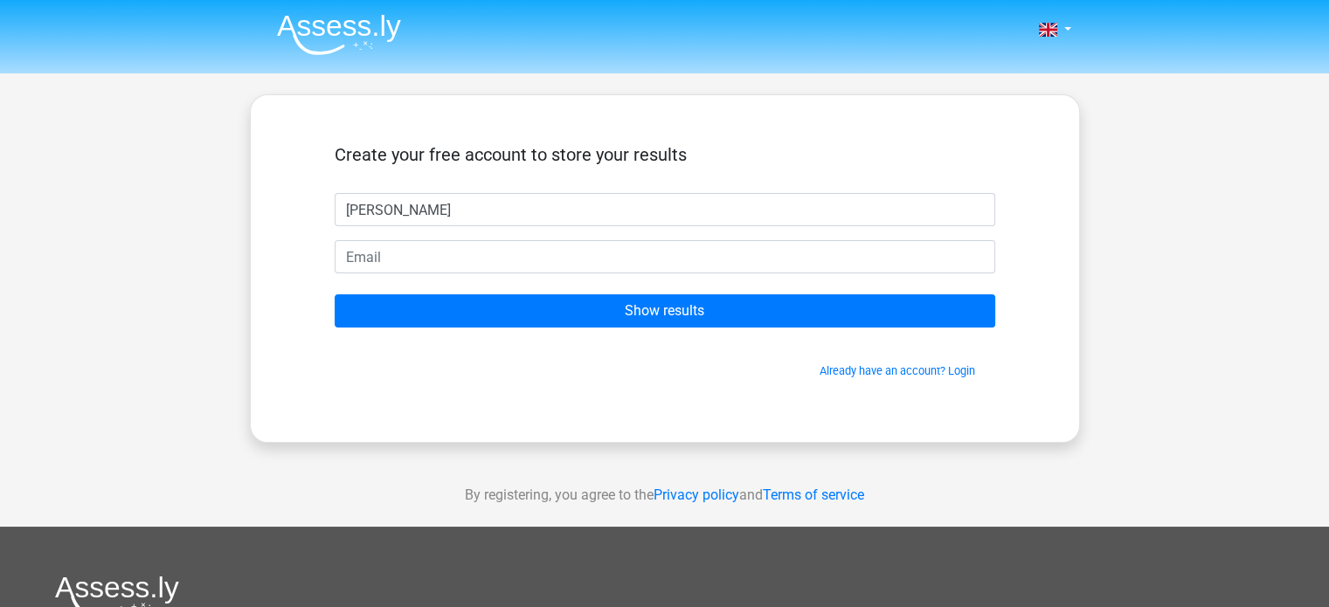
type input "frank"
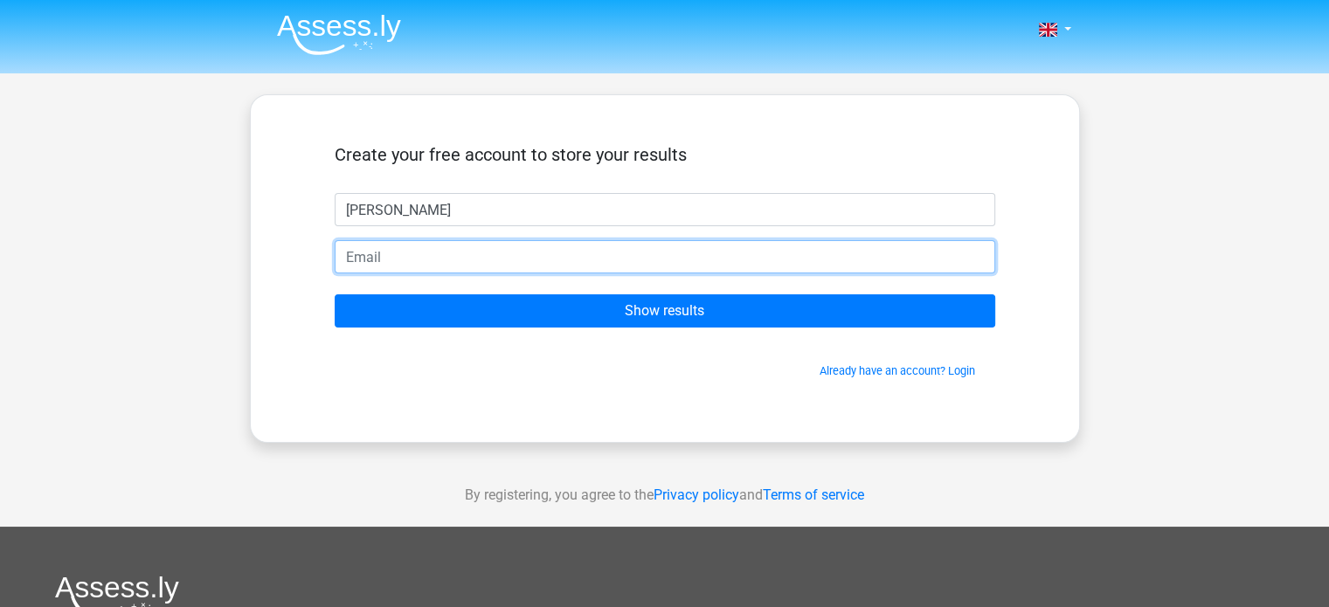
click at [504, 251] on input "email" at bounding box center [665, 256] width 661 height 33
type input "thekrawchuk4@gmail.com"
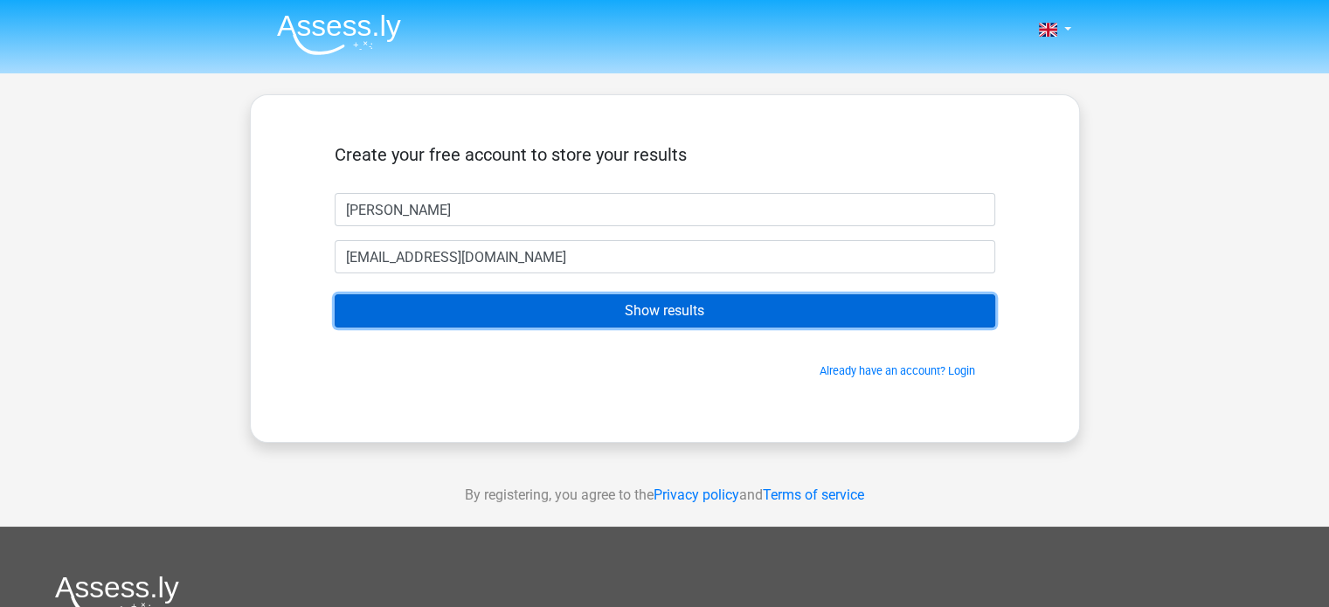
click at [507, 311] on input "Show results" at bounding box center [665, 311] width 661 height 33
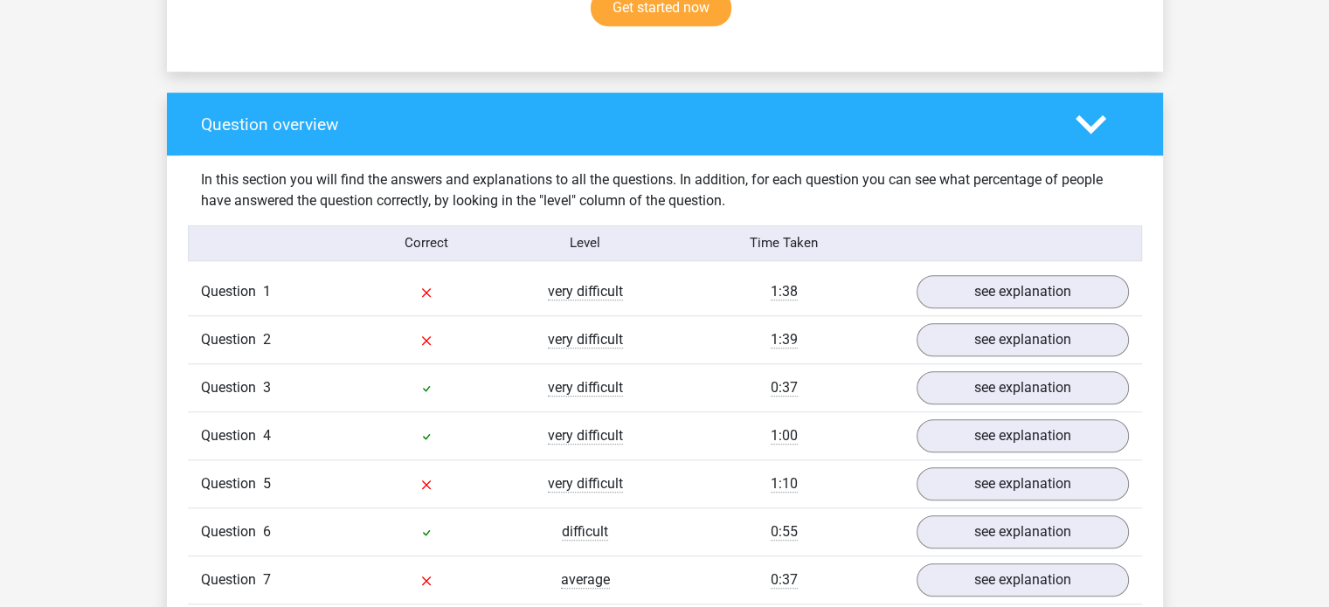
scroll to position [1369, 0]
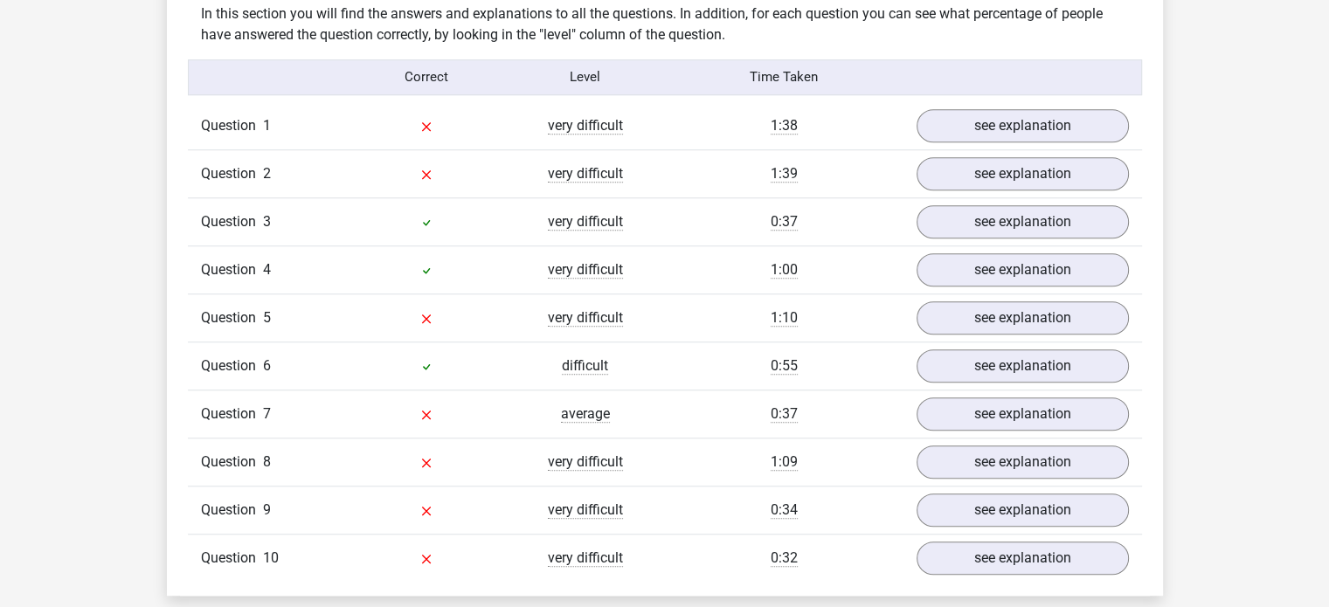
drag, startPoint x: 839, startPoint y: 135, endPoint x: 617, endPoint y: 136, distance: 222.0
click at [617, 136] on div "Question 1 very difficult 1:38 see explanation" at bounding box center [665, 125] width 954 height 47
click at [1199, 207] on div "Go premium [PERSON_NAME] [EMAIL_ADDRESS][DOMAIN_NAME]" at bounding box center [664, 501] width 1329 height 3740
click at [1082, 130] on link "see explanation" at bounding box center [1022, 126] width 244 height 38
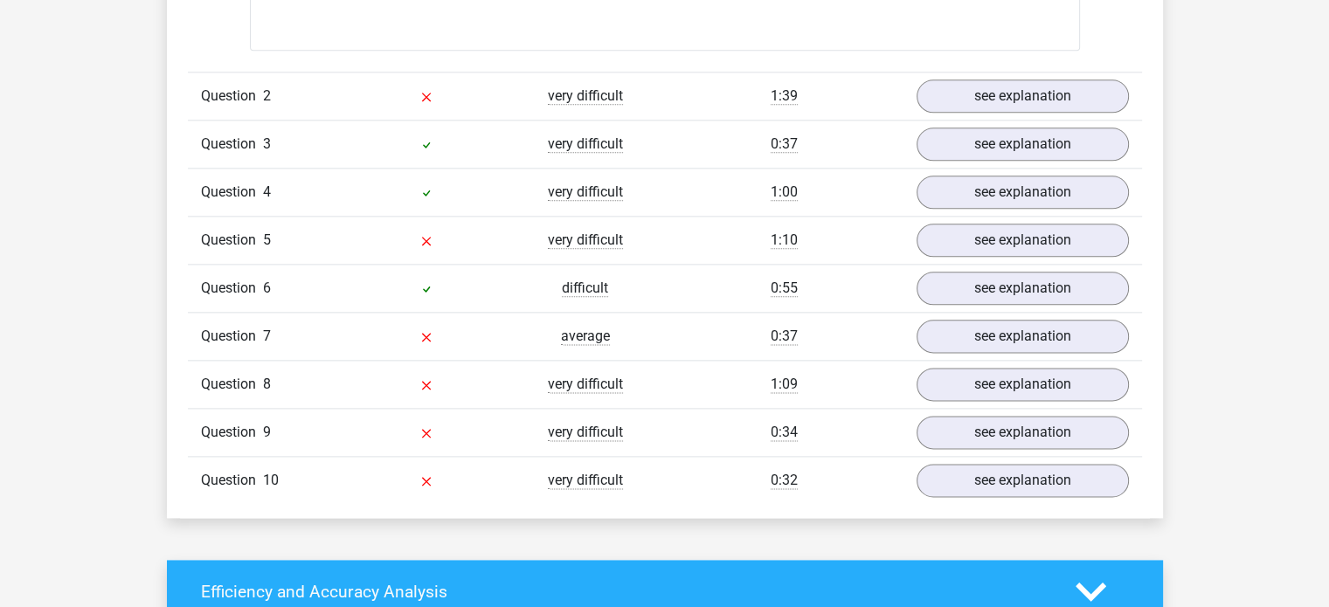
scroll to position [2164, 0]
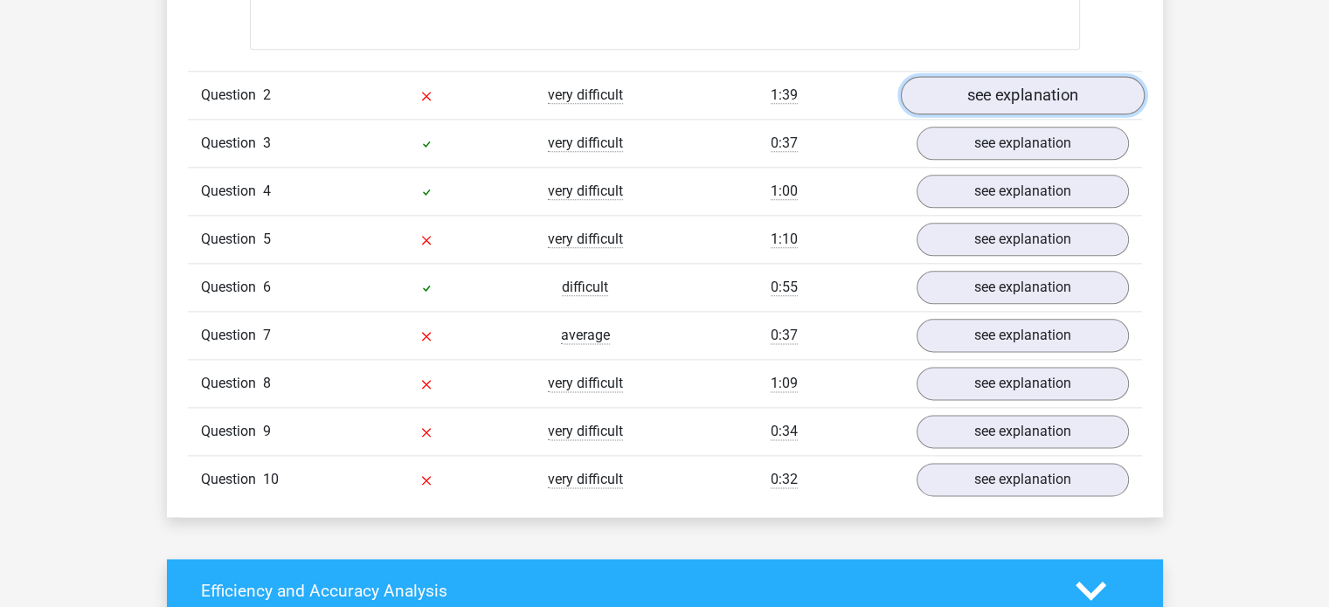
click at [986, 86] on link "see explanation" at bounding box center [1022, 95] width 244 height 38
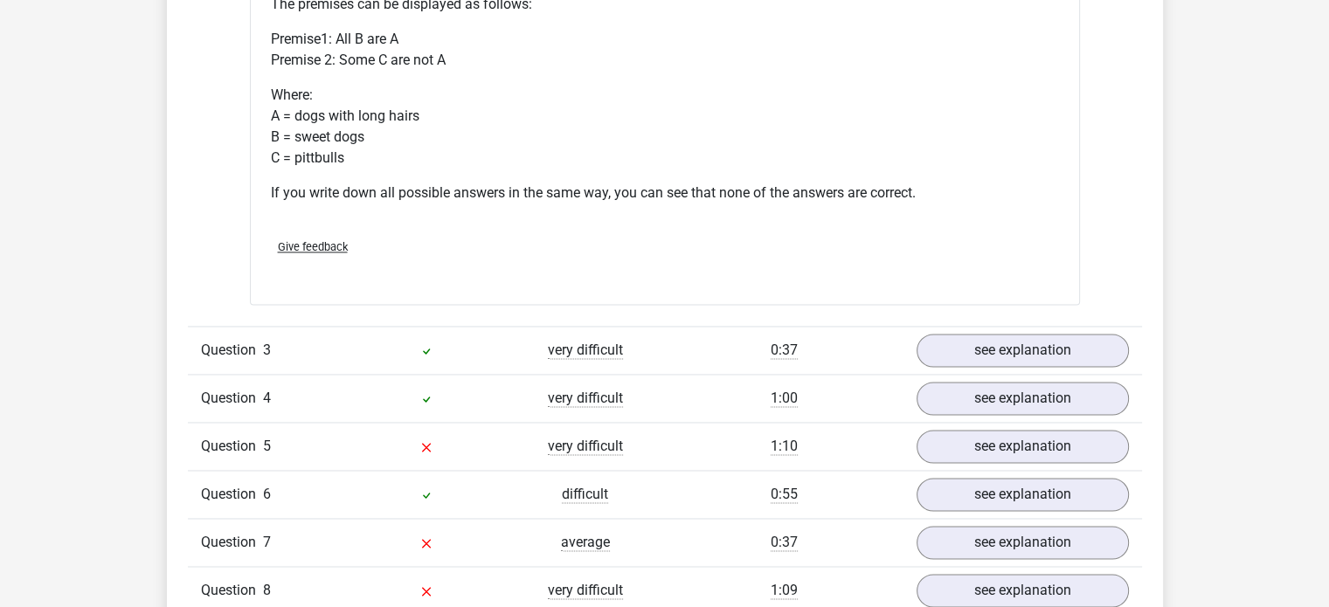
scroll to position [2638, 0]
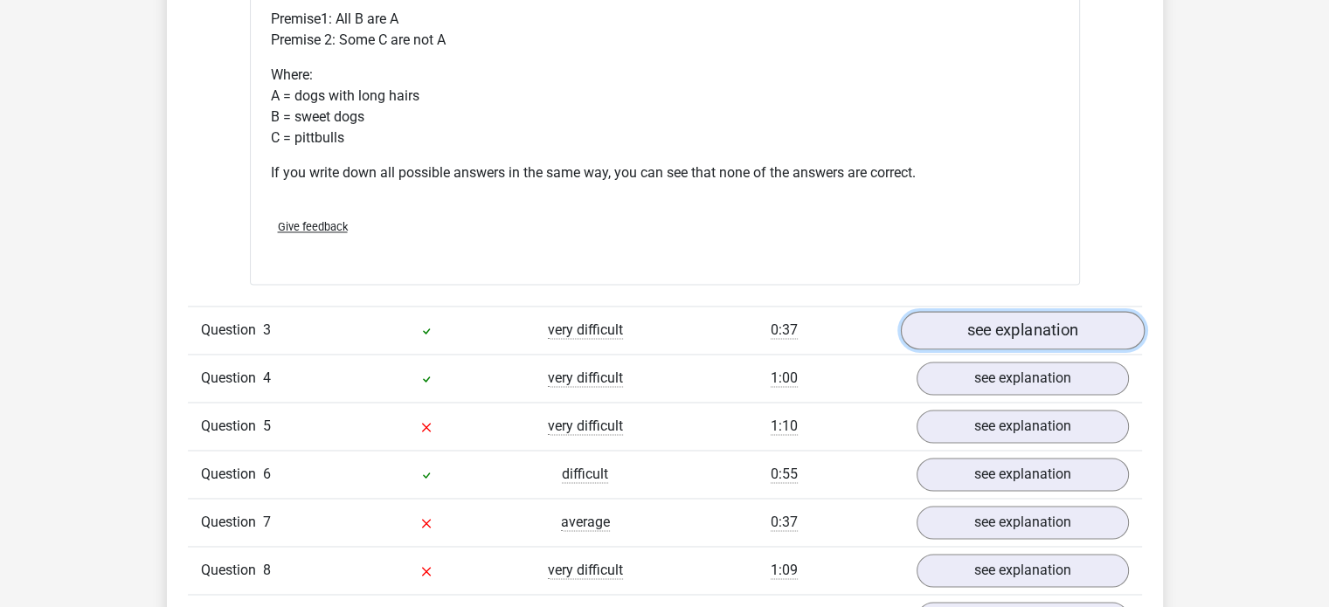
click at [982, 328] on link "see explanation" at bounding box center [1022, 330] width 244 height 38
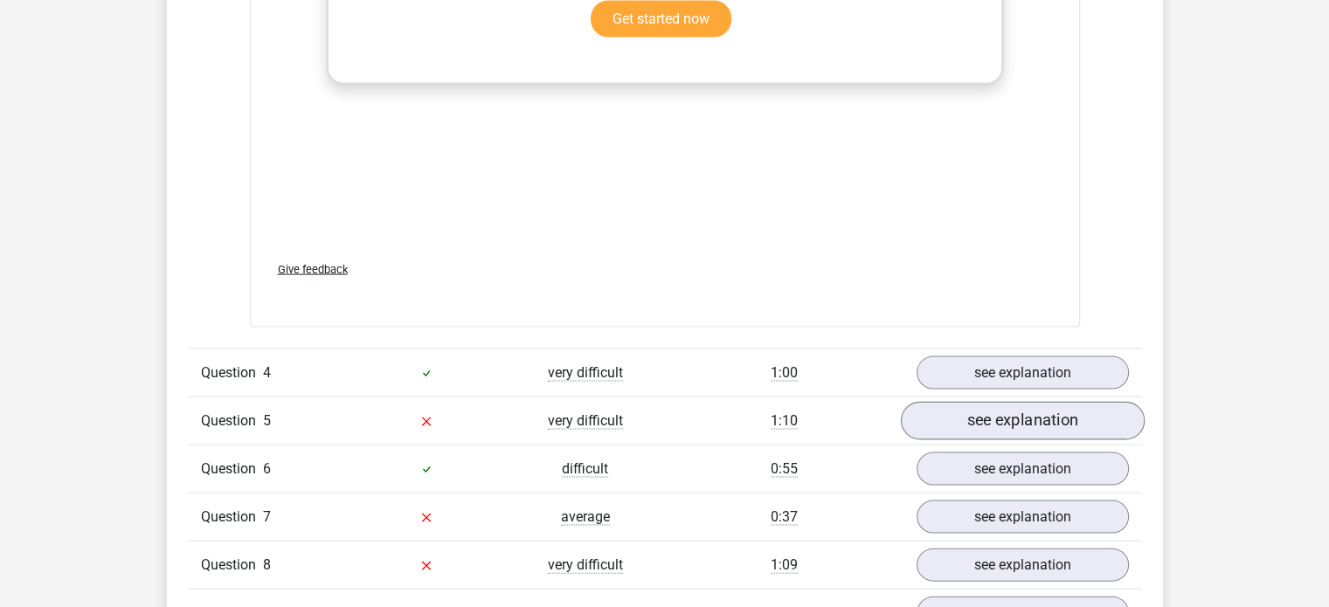
scroll to position [3671, 0]
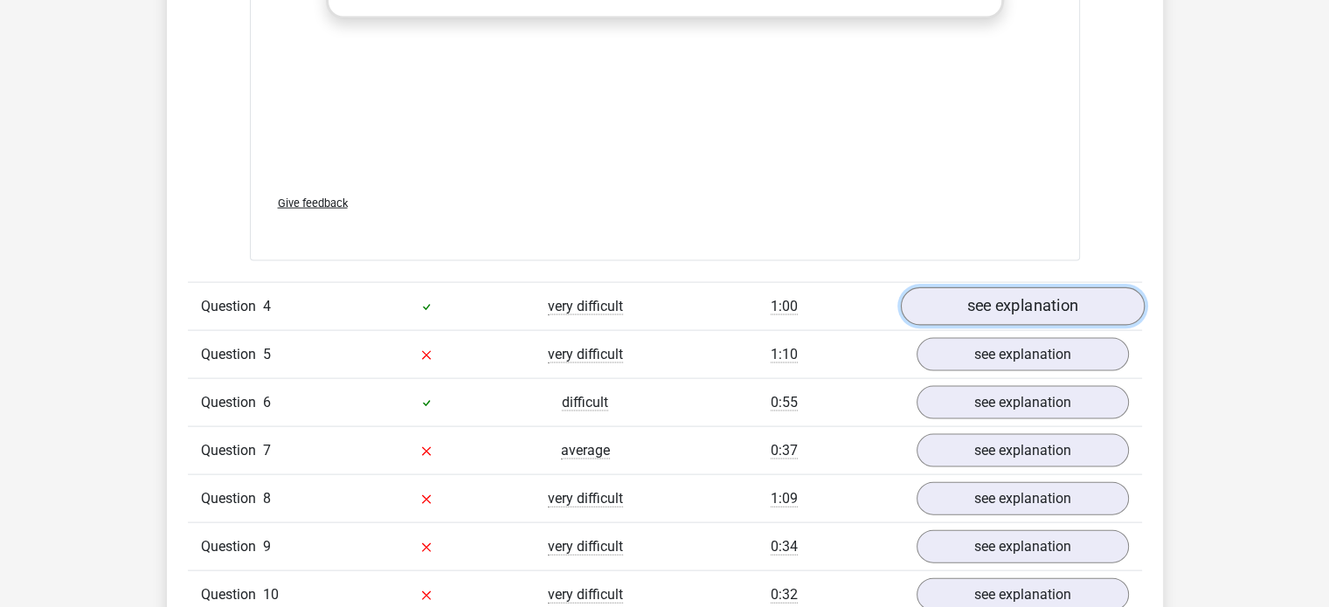
click at [1010, 306] on link "see explanation" at bounding box center [1022, 307] width 244 height 38
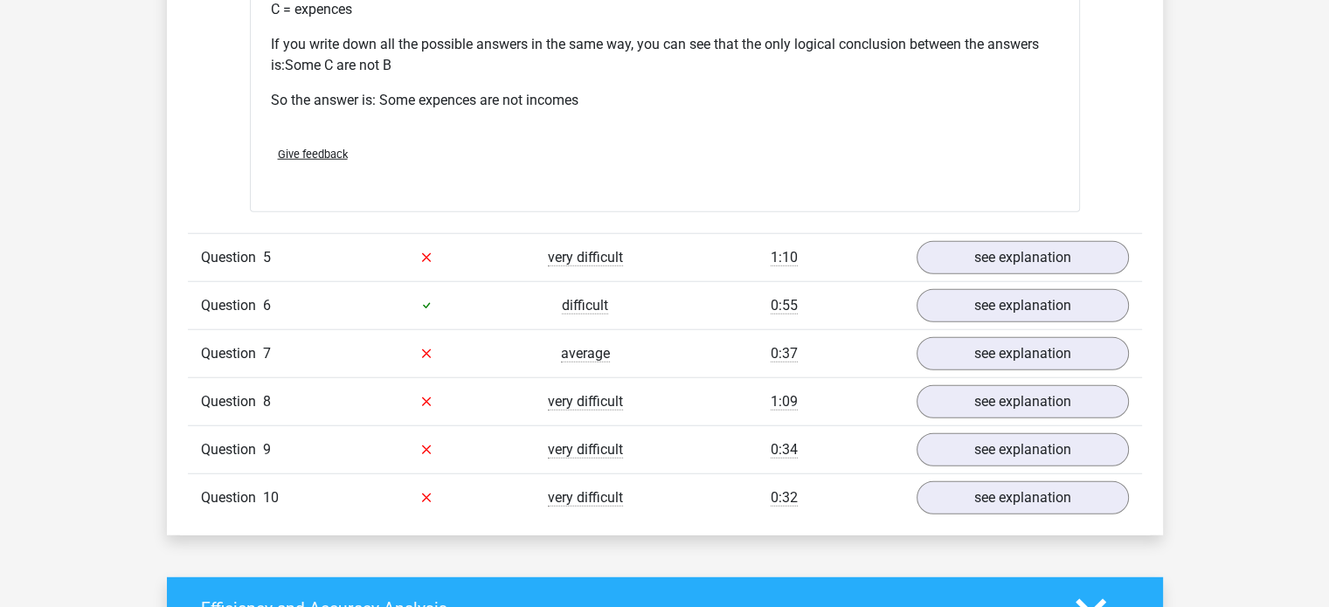
scroll to position [4488, 0]
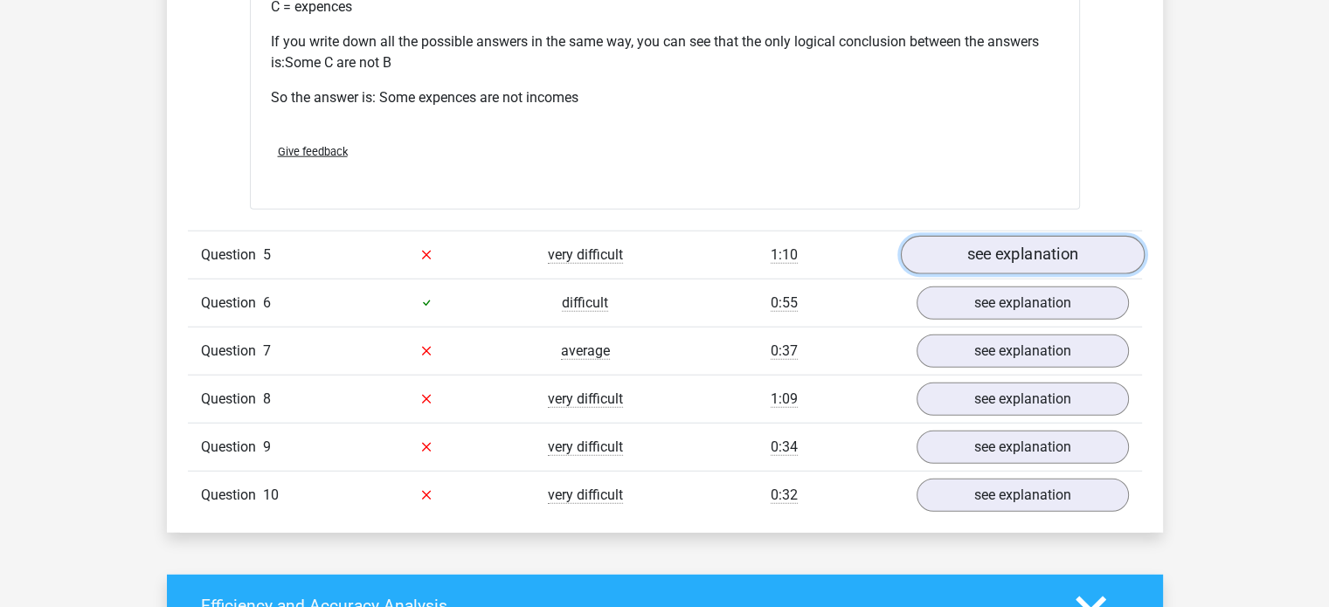
click at [996, 262] on link "see explanation" at bounding box center [1022, 255] width 244 height 38
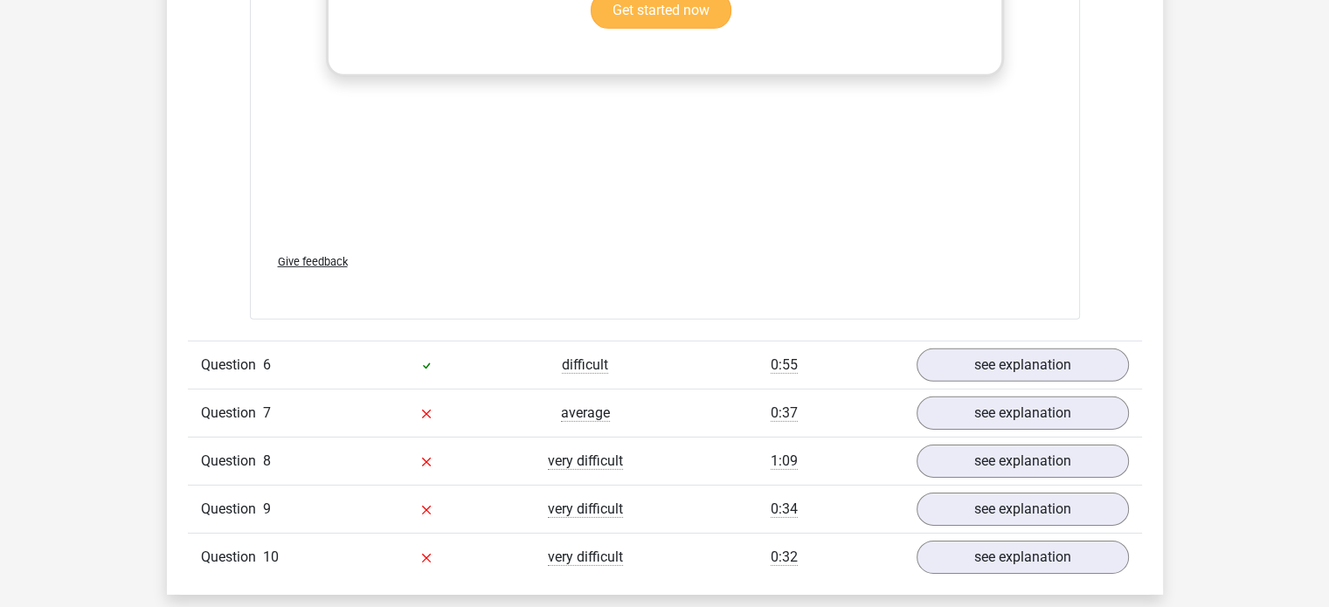
scroll to position [5408, 0]
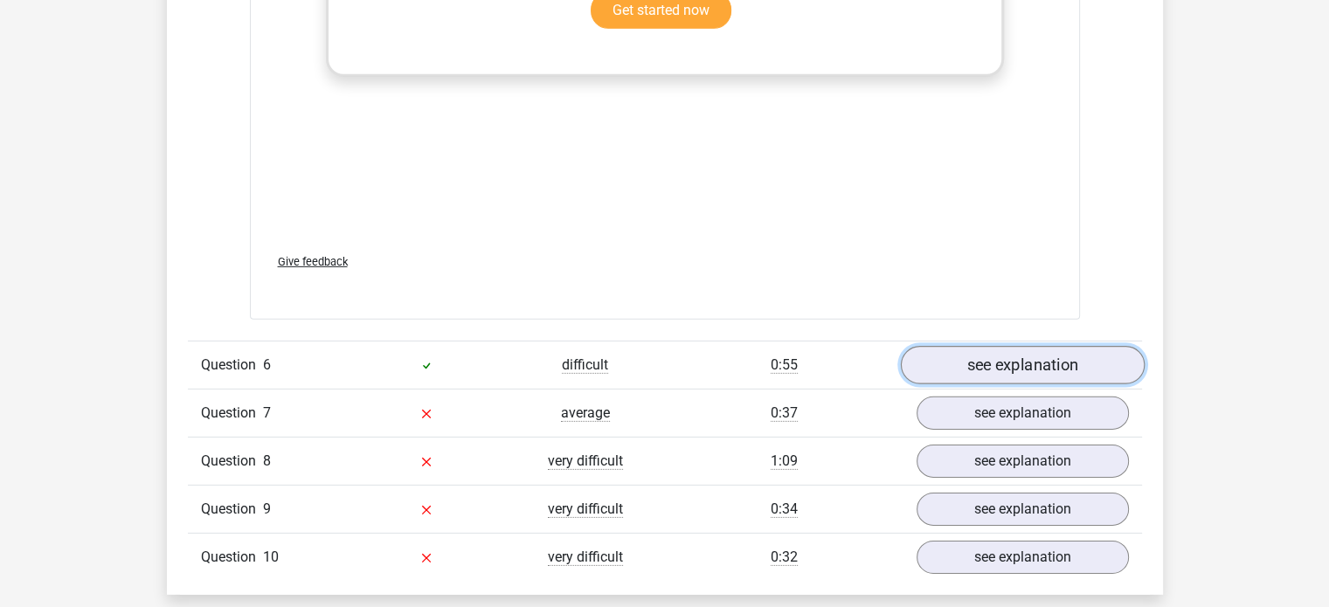
click at [978, 371] on link "see explanation" at bounding box center [1022, 365] width 244 height 38
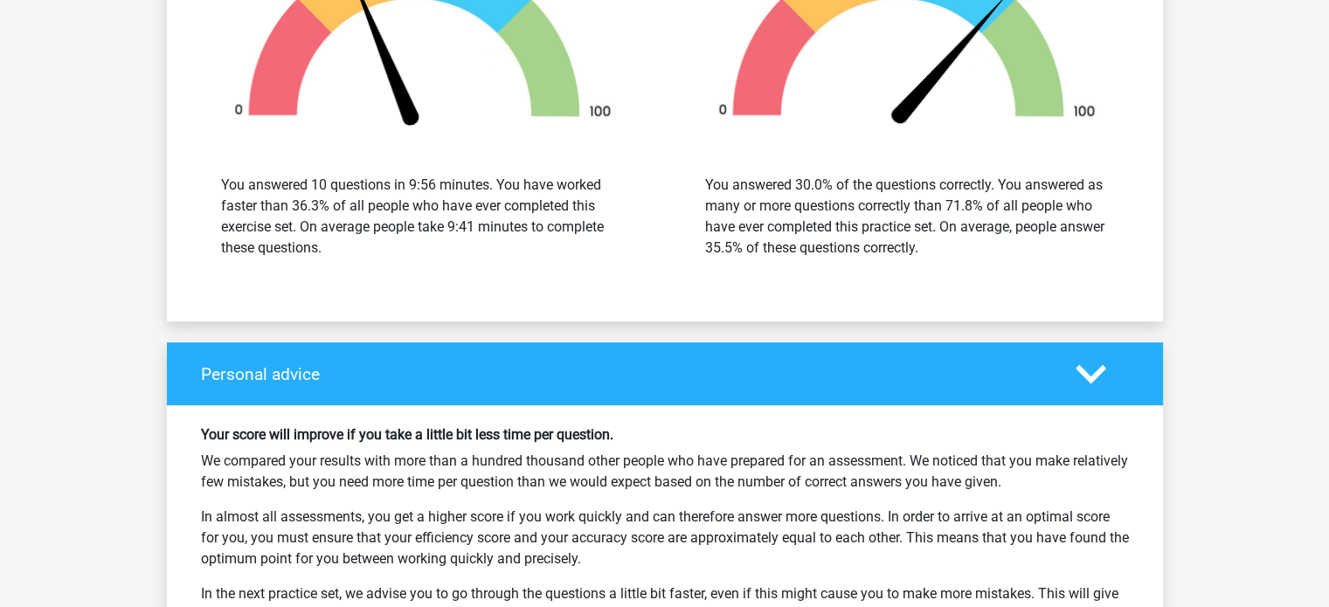
scroll to position [6847, 0]
